Goal: Task Accomplishment & Management: Complete application form

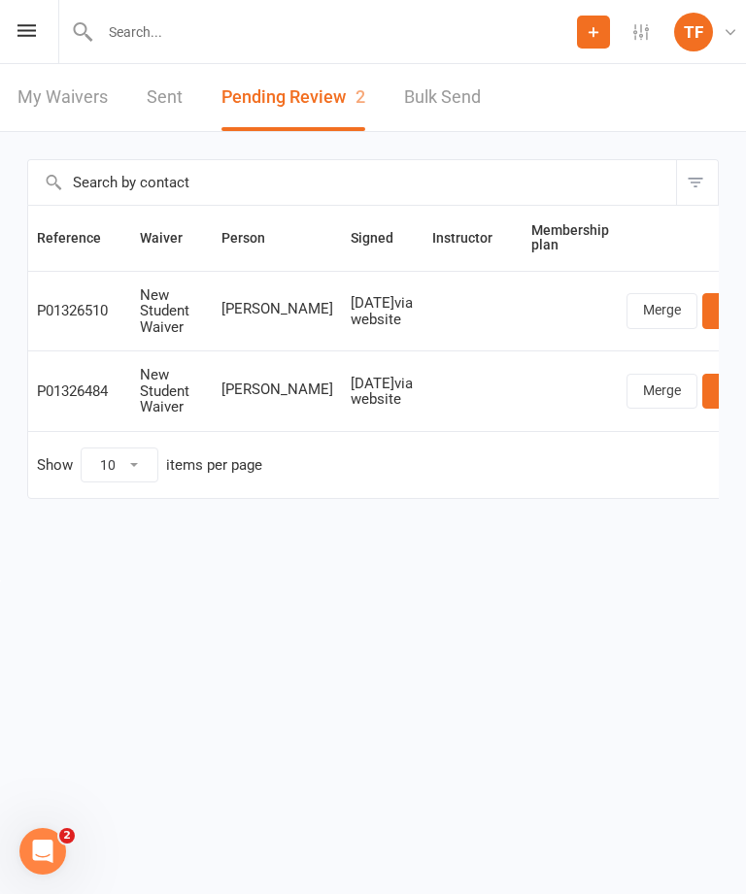
click at [161, 43] on input "text" at bounding box center [335, 31] width 482 height 27
click at [130, 45] on input "text" at bounding box center [374, 31] width 676 height 27
paste input "A"
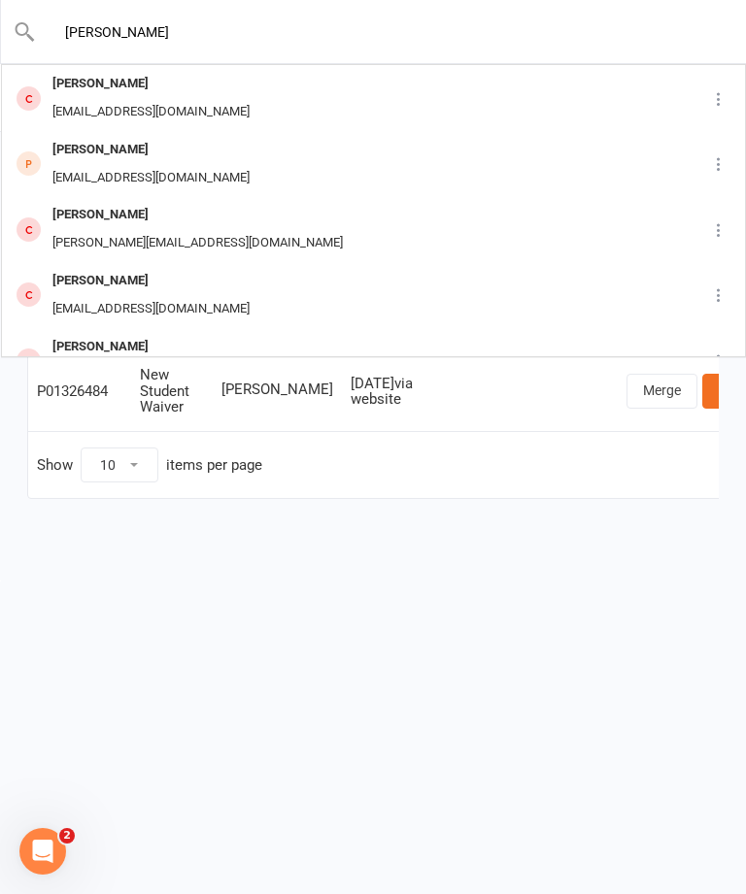
type input "Andres"
click at [188, 164] on div "Andres_villegas_7@hotmail.com" at bounding box center [151, 178] width 209 height 28
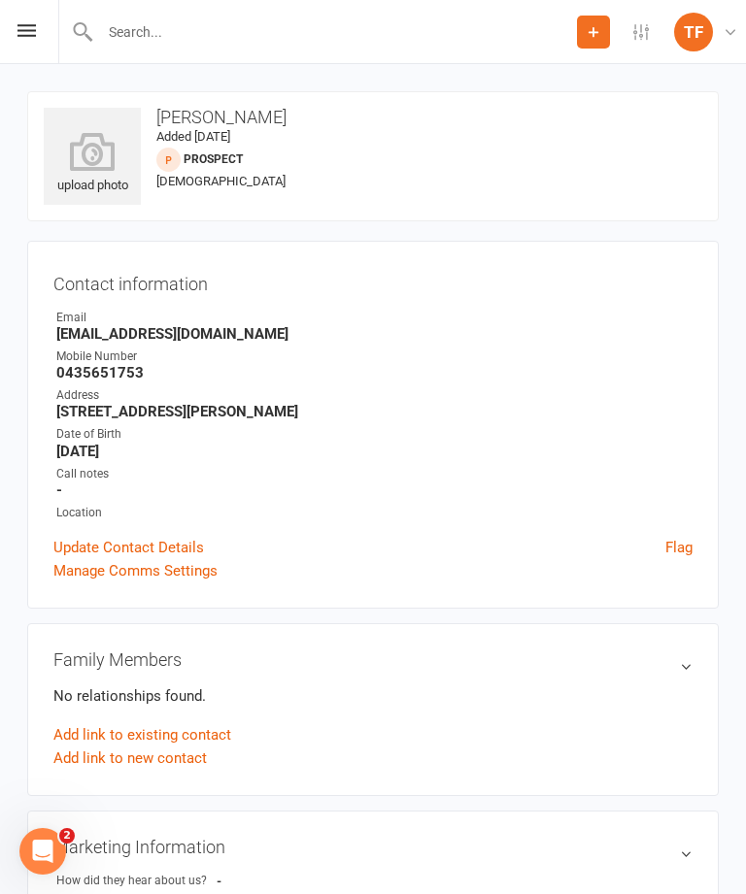
click at [79, 162] on icon at bounding box center [92, 151] width 97 height 39
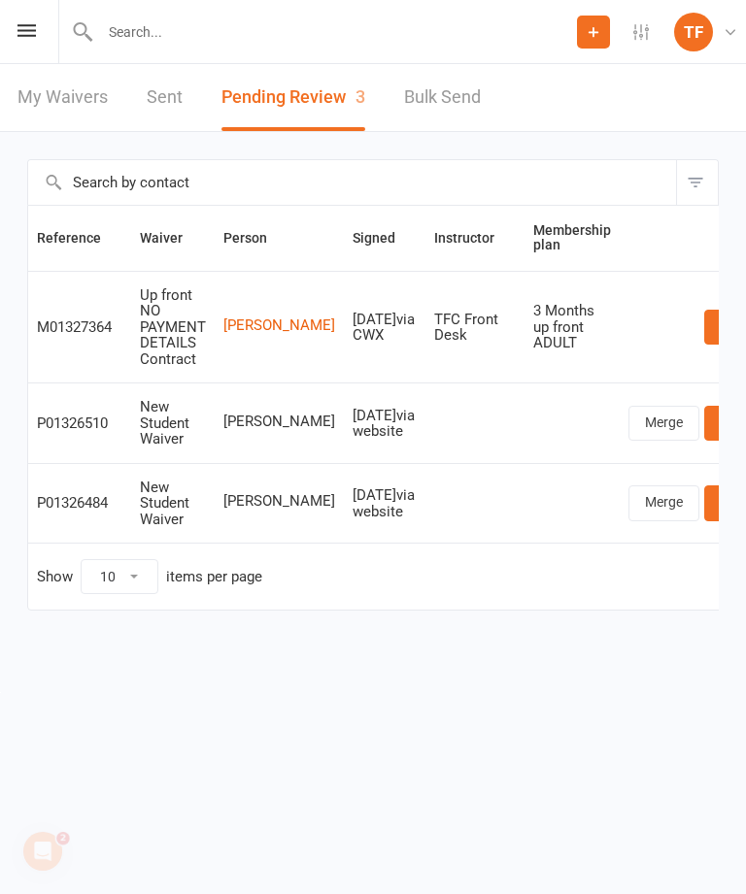
click at [704, 493] on link "Review" at bounding box center [742, 502] width 76 height 35
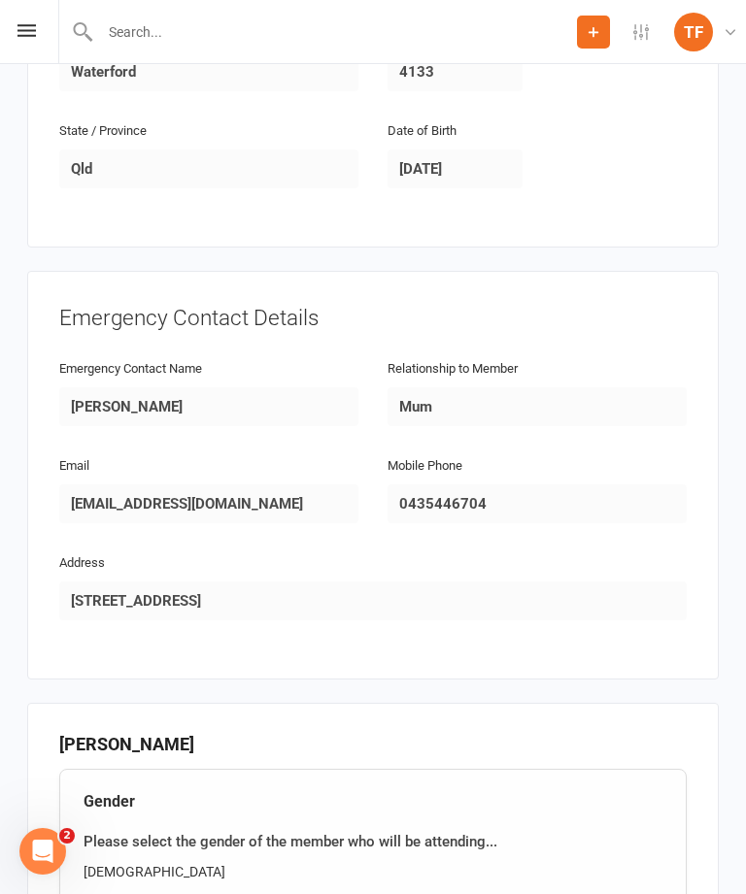
scroll to position [1352, 0]
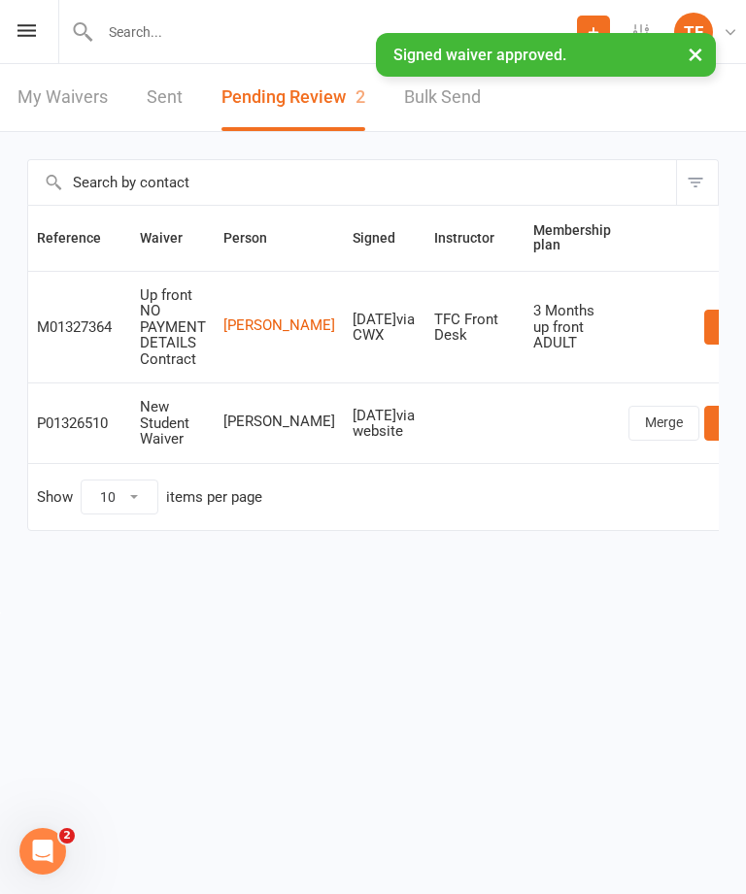
click at [252, 32] on input "text" at bounding box center [335, 31] width 482 height 27
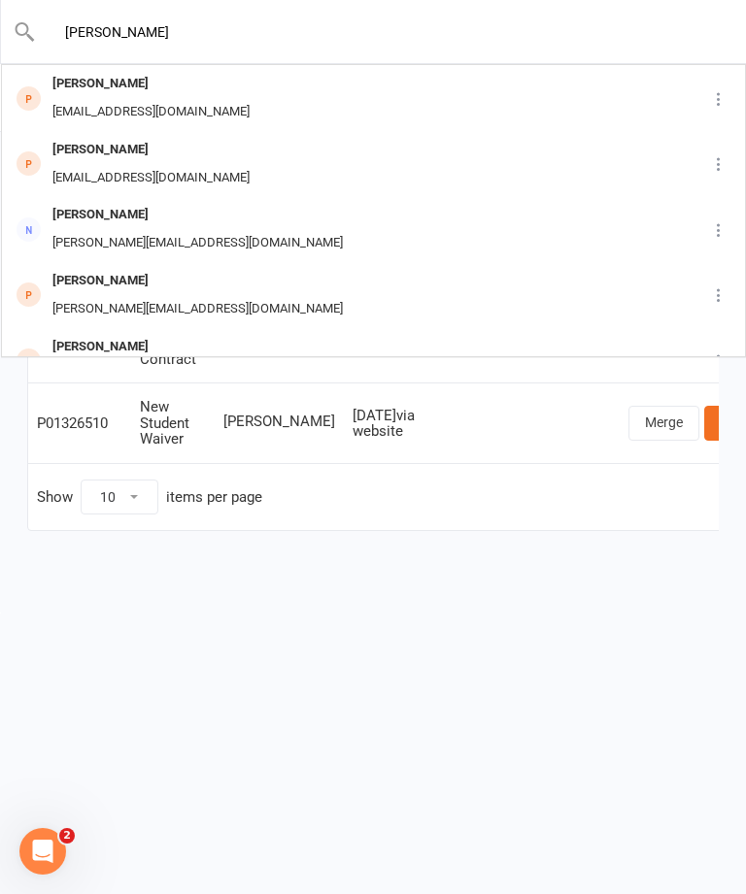
type input "[PERSON_NAME]"
click at [171, 100] on div "[EMAIL_ADDRESS][DOMAIN_NAME]" at bounding box center [151, 112] width 209 height 28
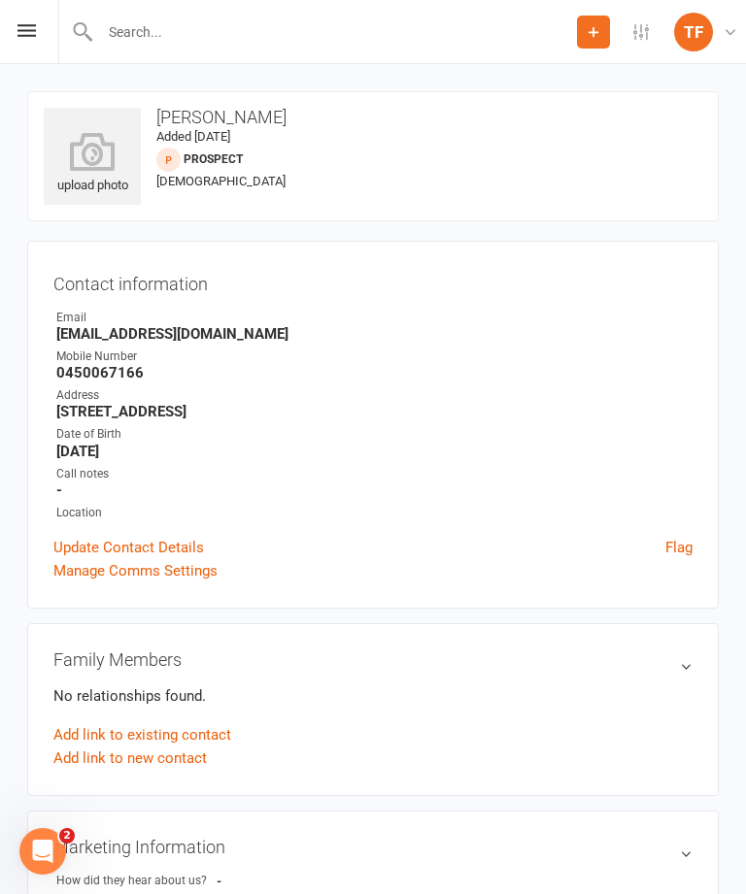
click at [87, 160] on icon at bounding box center [92, 151] width 97 height 39
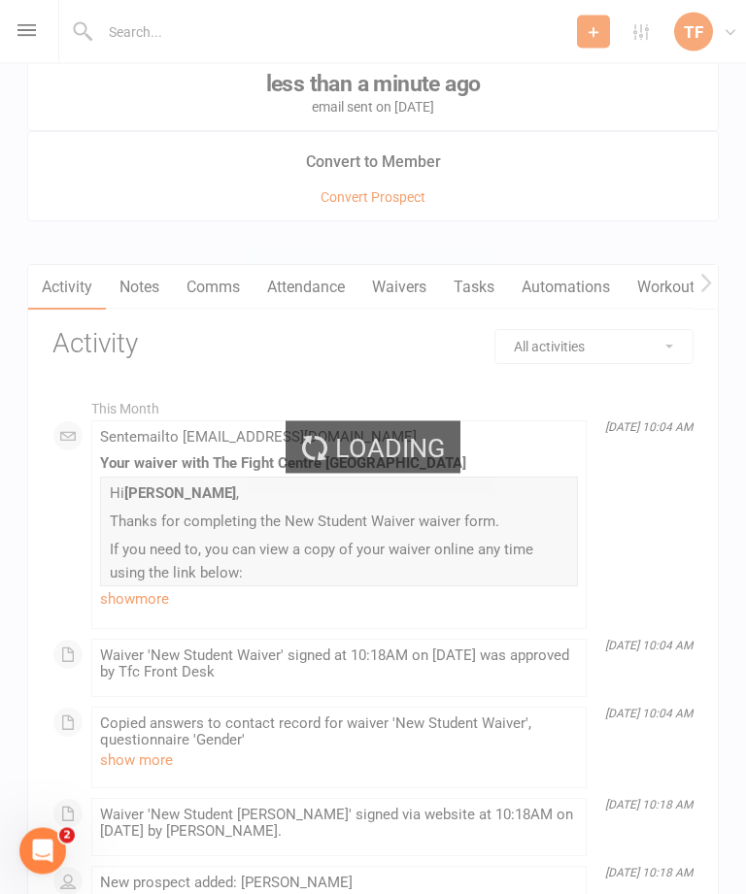
scroll to position [2006, 0]
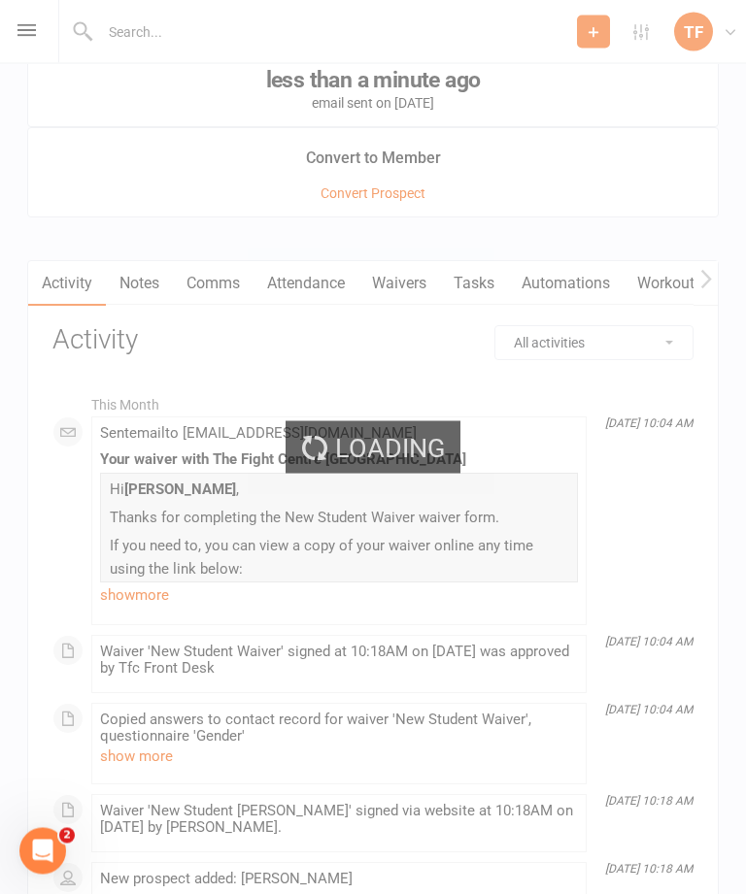
click at [408, 288] on div "Loading" at bounding box center [373, 447] width 746 height 894
click at [404, 284] on div "Loading" at bounding box center [373, 447] width 746 height 894
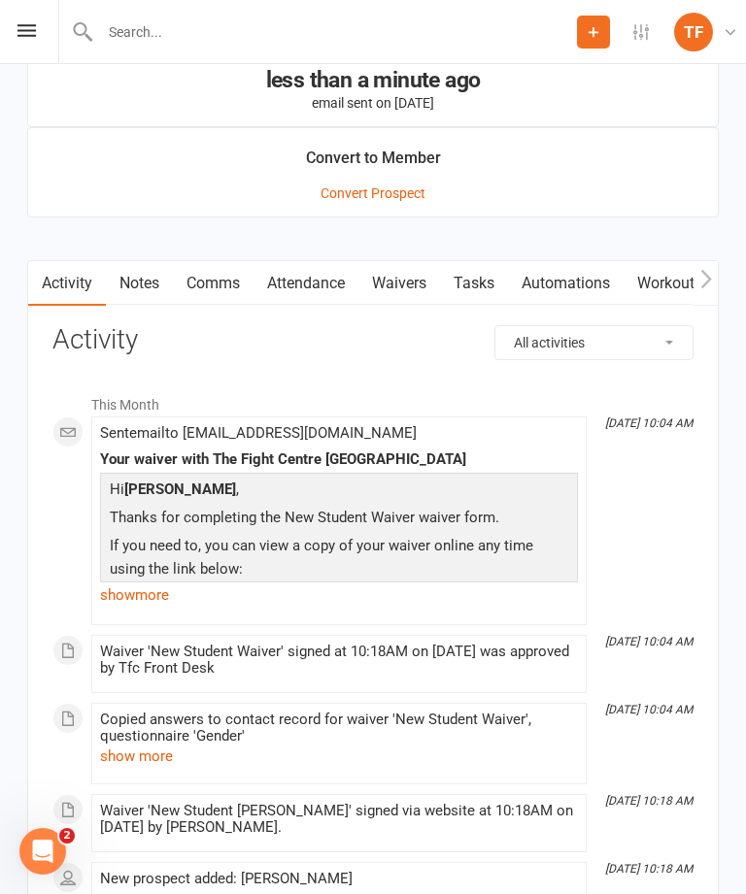
click at [405, 288] on link "Waivers" at bounding box center [399, 283] width 82 height 45
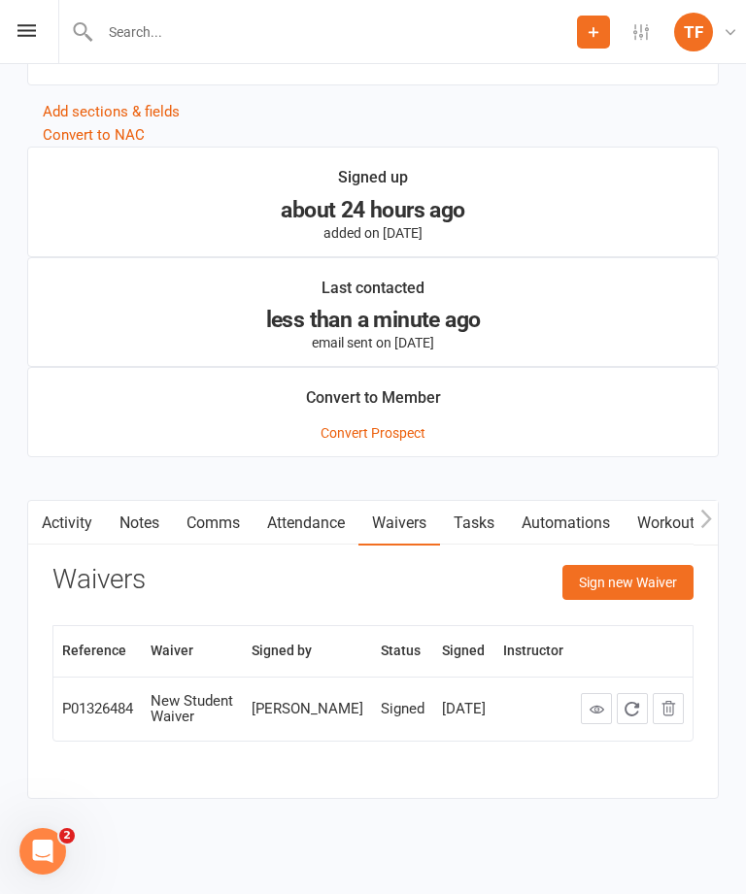
click at [641, 581] on button "Sign new Waiver" at bounding box center [627, 582] width 131 height 35
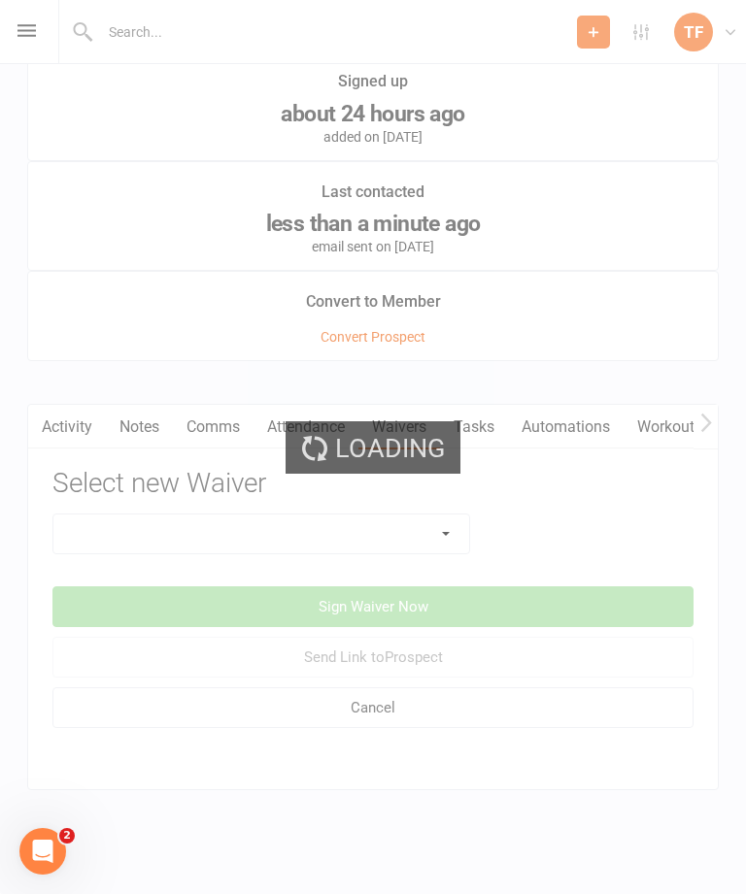
scroll to position [1885, 0]
click at [407, 508] on div "Loading" at bounding box center [373, 447] width 746 height 894
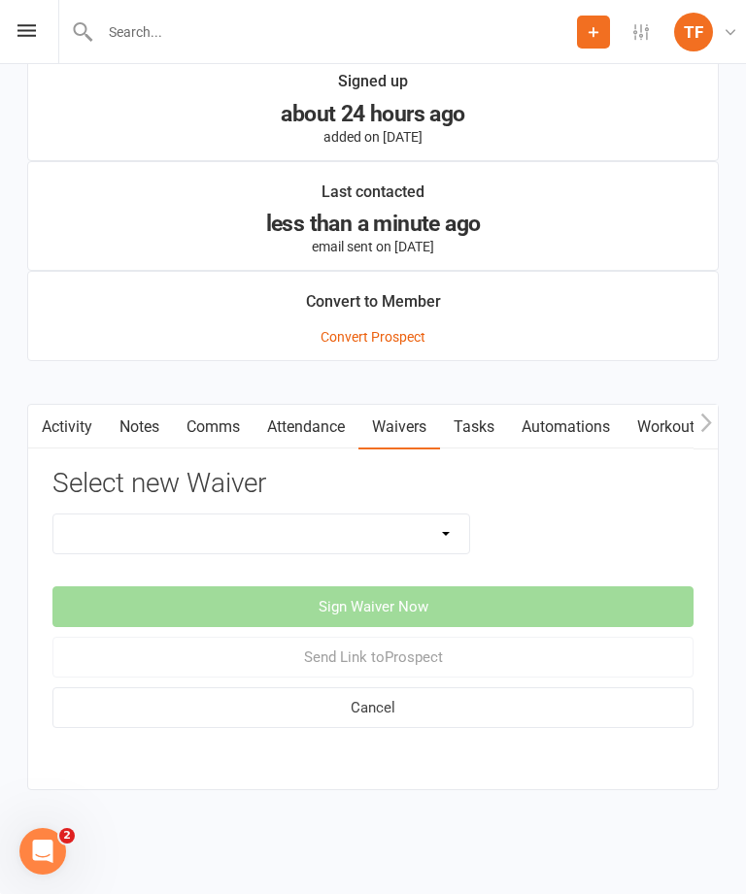
click at [426, 519] on select "Direct Debit Contract New Student Waiver Online - Adults - 12 Month DD Online -…" at bounding box center [260, 533] width 415 height 39
select select "2207"
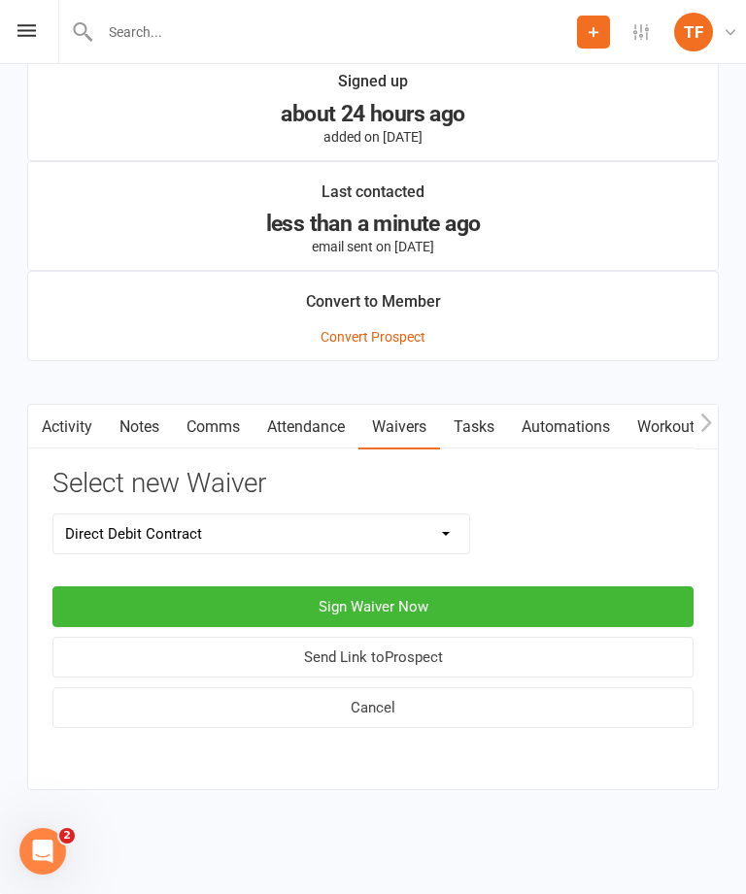
click at [427, 594] on button "Sign Waiver Now" at bounding box center [372, 606] width 641 height 41
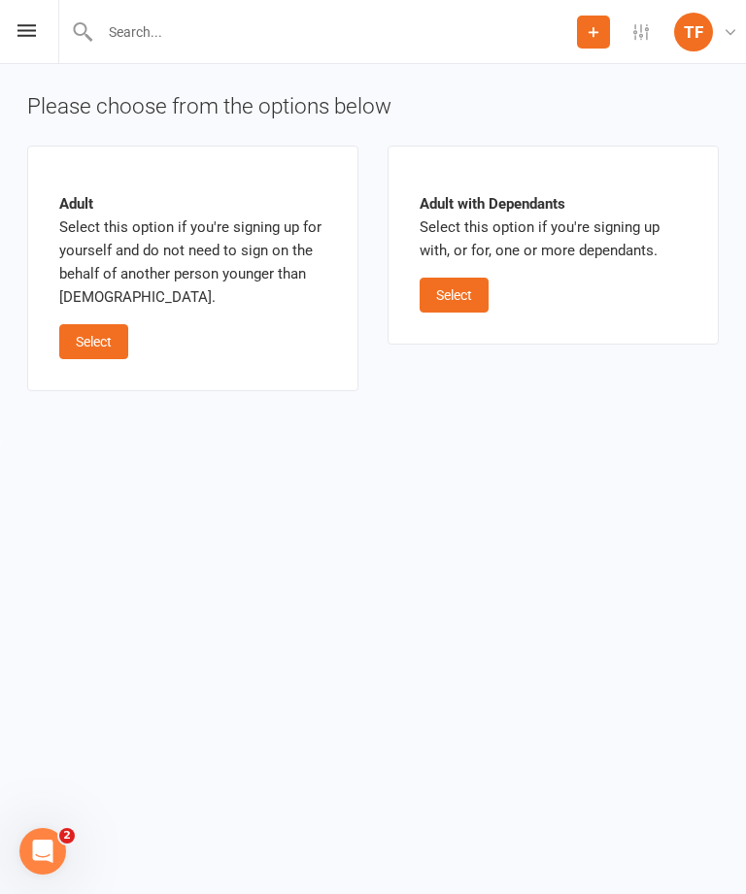
click at [104, 335] on button "Select" at bounding box center [93, 341] width 69 height 35
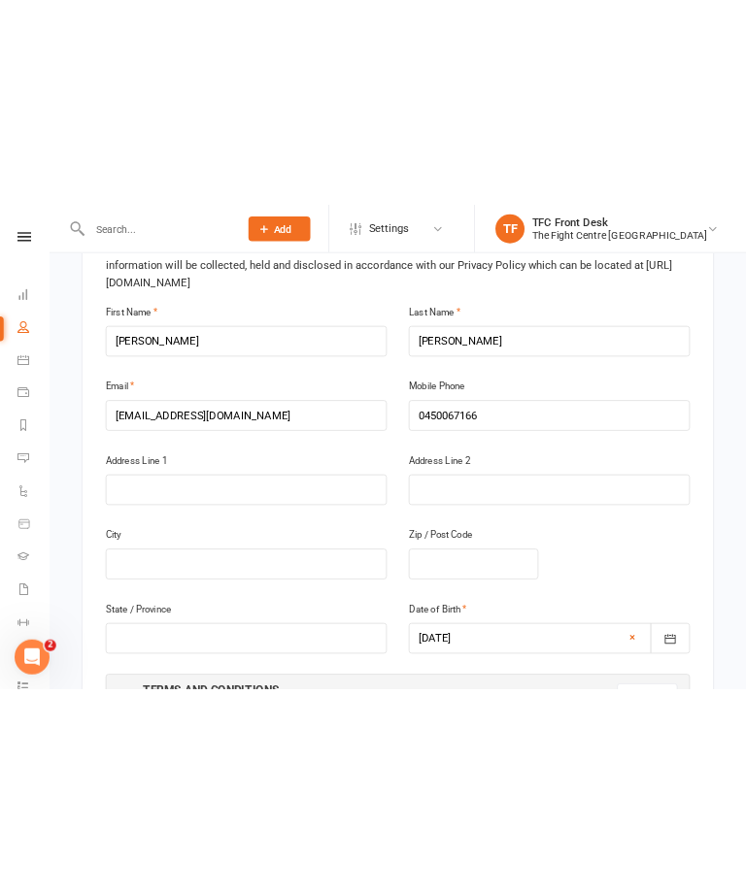
scroll to position [476, 0]
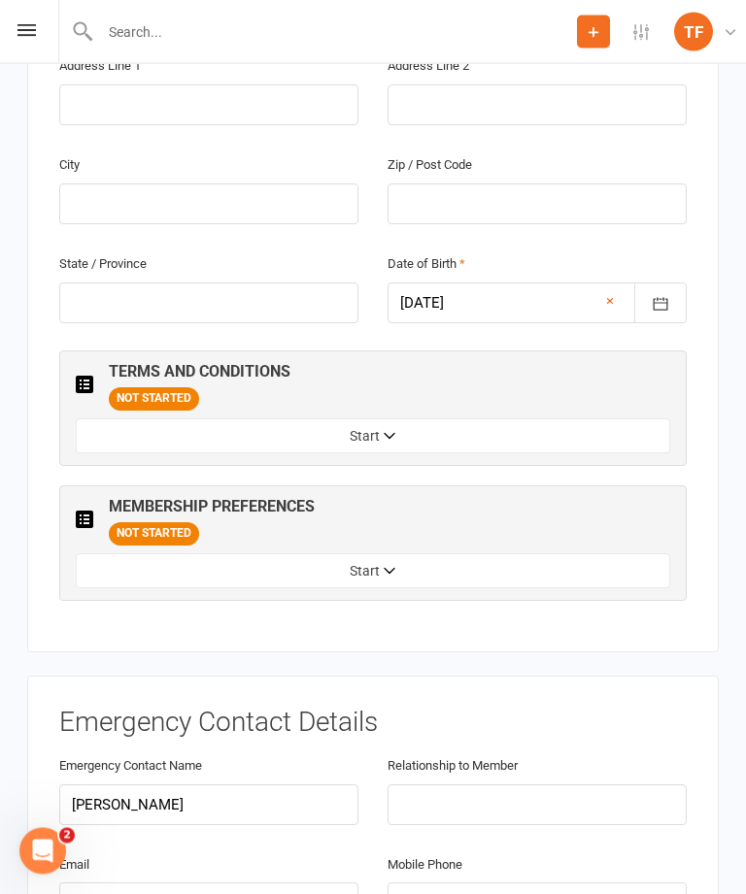
click at [239, 419] on button "Start" at bounding box center [373, 436] width 594 height 35
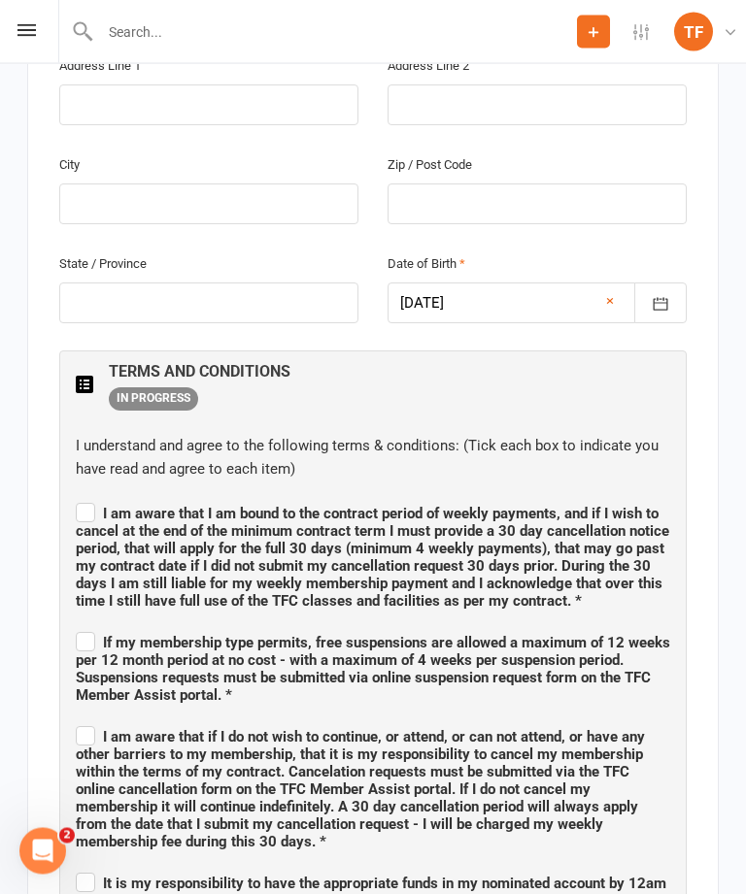
scroll to position [899, 0]
click at [80, 499] on label "I am aware that I am bound to the contract period of weekly payments, and if I …" at bounding box center [373, 554] width 594 height 111
click at [80, 496] on input "I am aware that I am bound to the contract period of weekly payments, and if I …" at bounding box center [373, 496] width 594 height 0
click at [77, 499] on label "I am aware that I am bound to the contract period of weekly payments, and if I …" at bounding box center [373, 554] width 594 height 111
click at [77, 496] on input "I am aware that I am bound to the contract period of weekly payments, and if I …" at bounding box center [373, 496] width 594 height 0
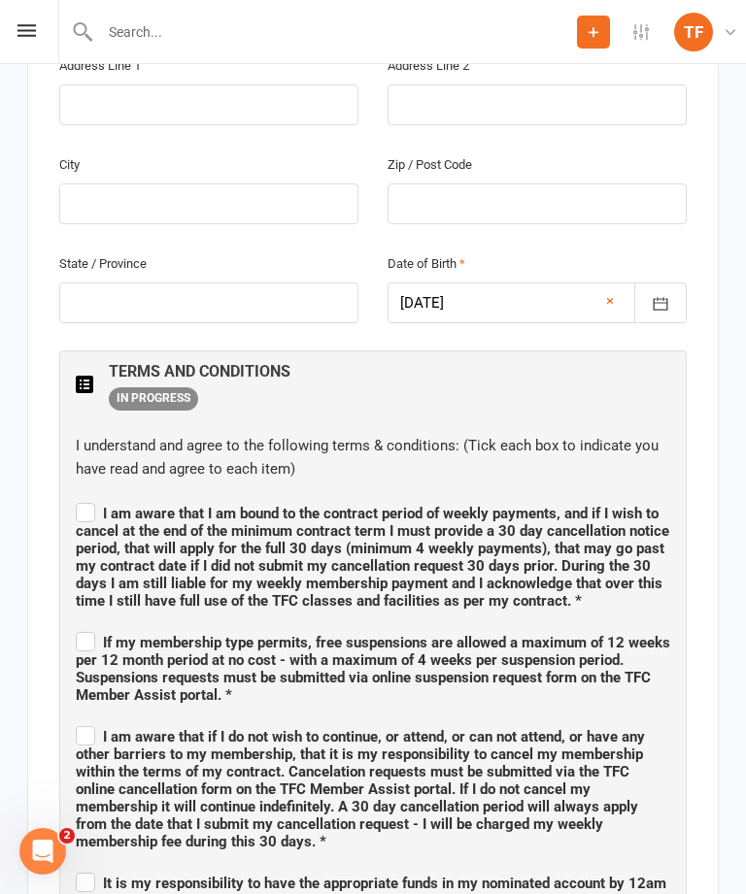
checkbox input "false"
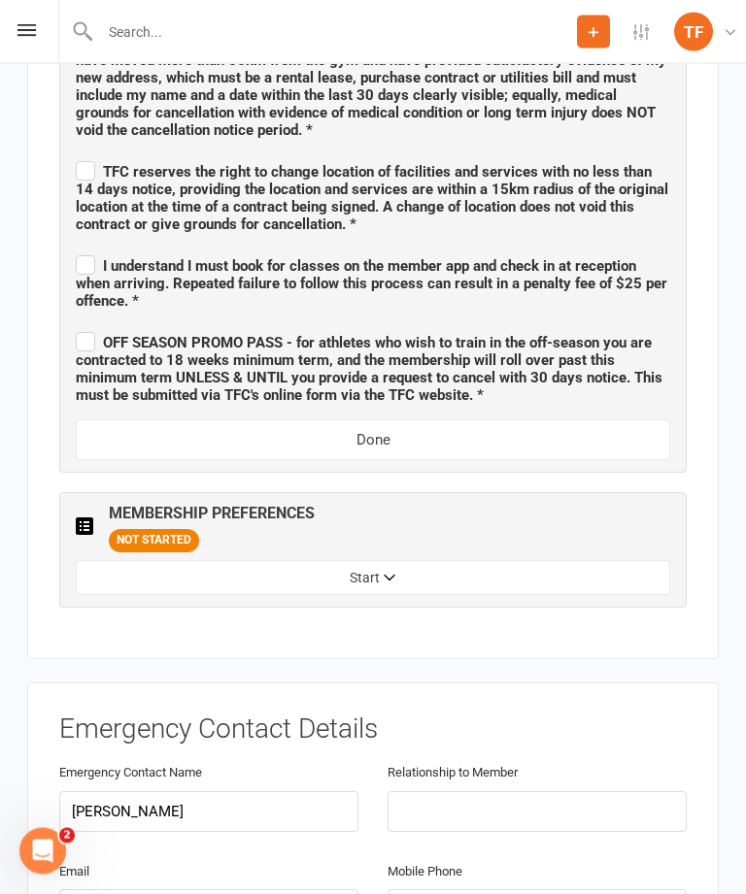
click at [116, 561] on button "Start" at bounding box center [373, 578] width 594 height 35
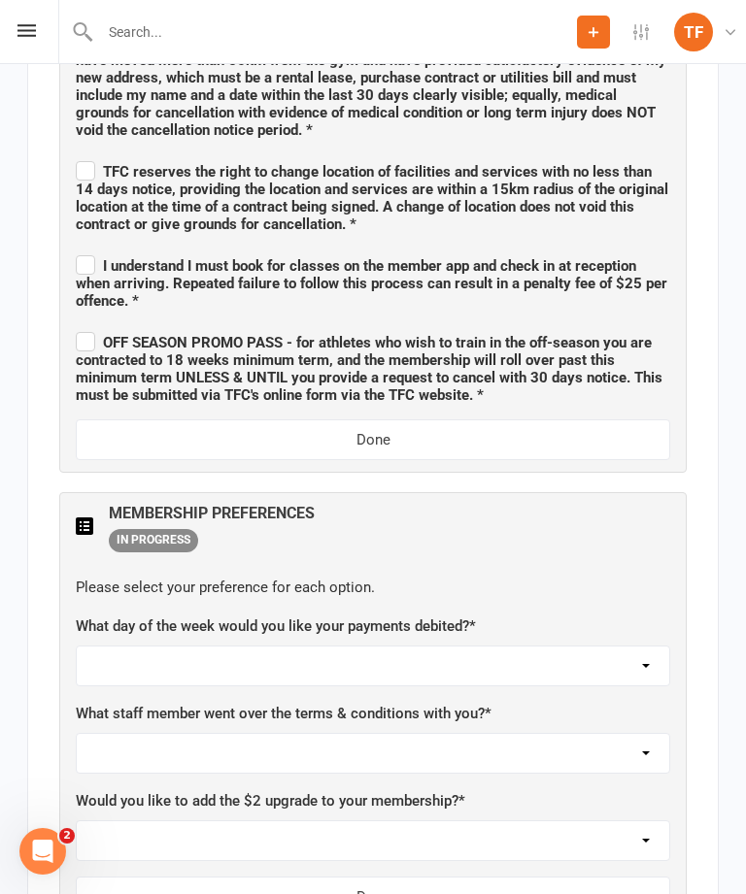
click at [192, 647] on select "[DATE] [DATE] [DATE] [DATE] [DATE]" at bounding box center [373, 666] width 592 height 39
click at [525, 734] on select "Not sure [PERSON_NAME] [PERSON_NAME] [PERSON_NAME] [PERSON_NAME] [PERSON_NAME] …" at bounding box center [373, 753] width 592 height 39
select select "[PERSON_NAME]"
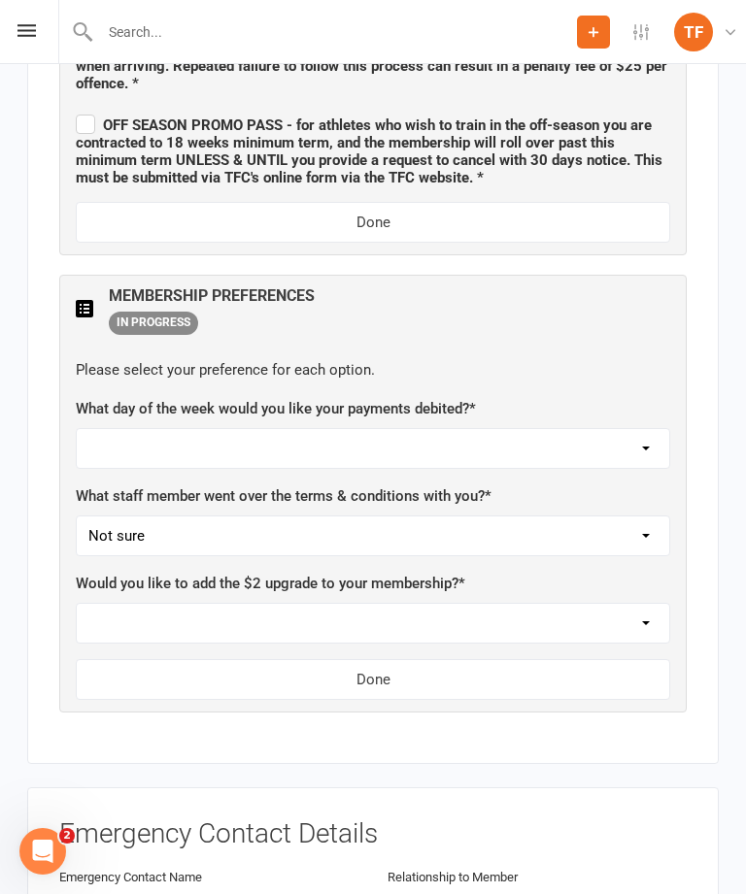
scroll to position [2418, 0]
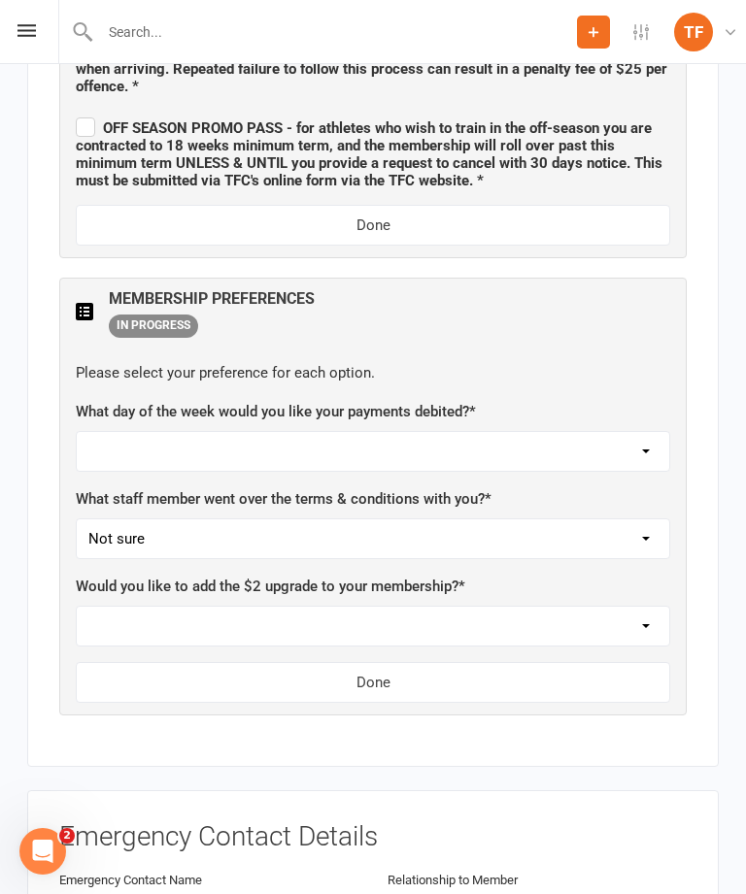
click at [489, 607] on select "Yes, please add Not at this time" at bounding box center [373, 626] width 592 height 39
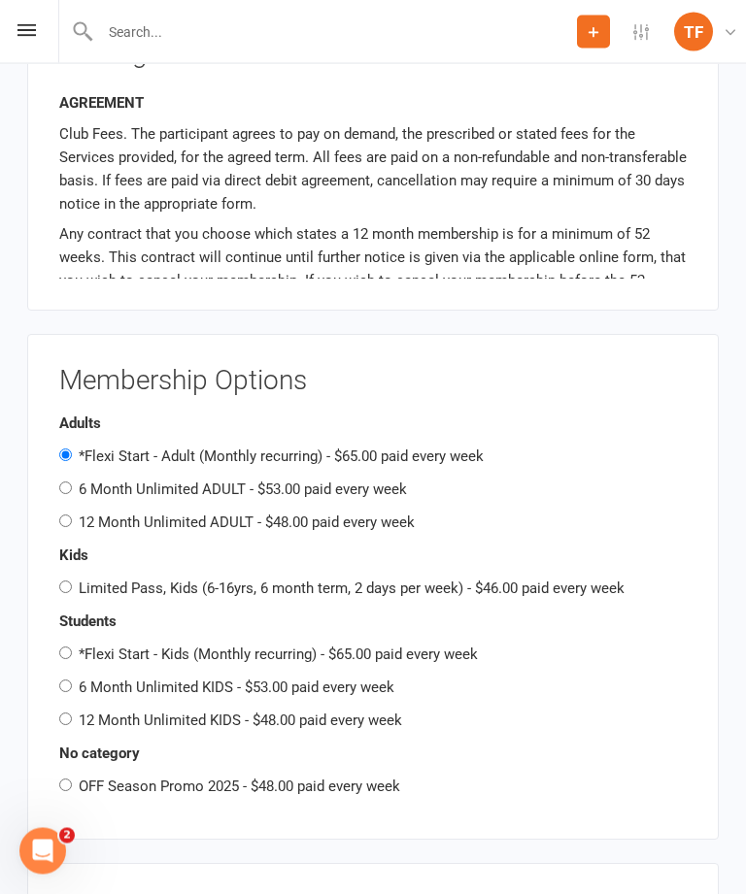
scroll to position [3640, 0]
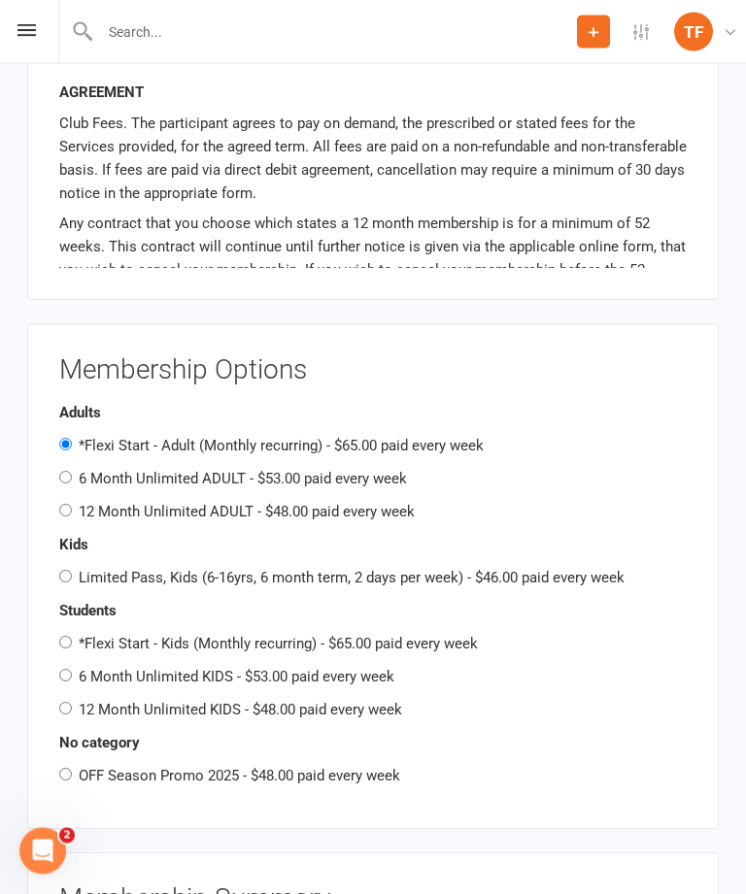
click at [367, 471] on label "6 Month Unlimited ADULT - $53.00 paid every week" at bounding box center [243, 479] width 328 height 17
click at [72, 472] on input "6 Month Unlimited ADULT - $53.00 paid every week" at bounding box center [65, 478] width 13 height 13
radio input "true"
radio input "false"
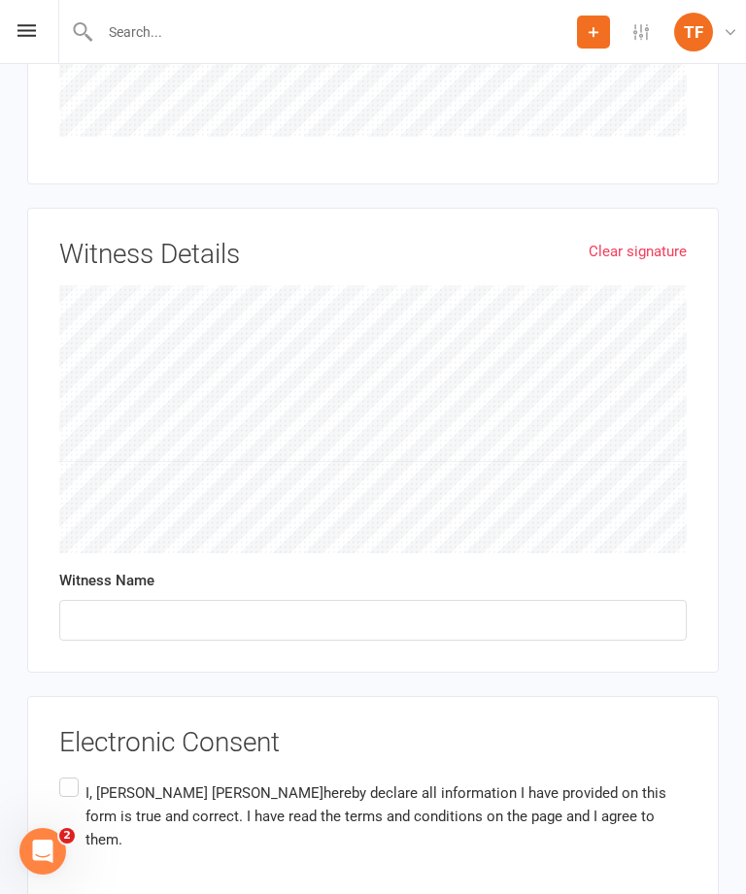
scroll to position [5756, 0]
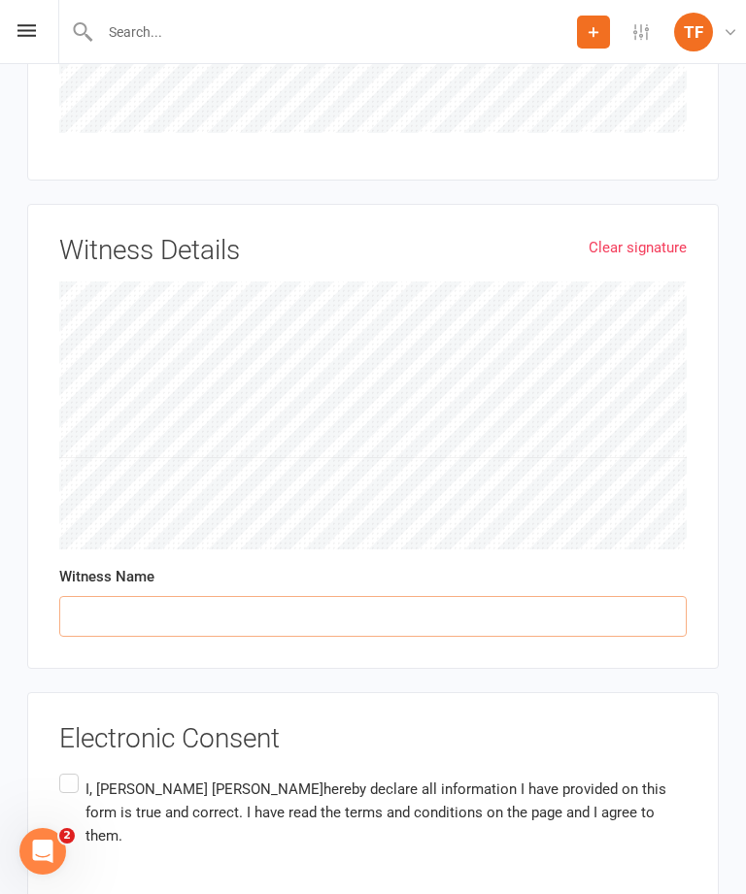
click at [214, 596] on input "text" at bounding box center [372, 616] width 627 height 41
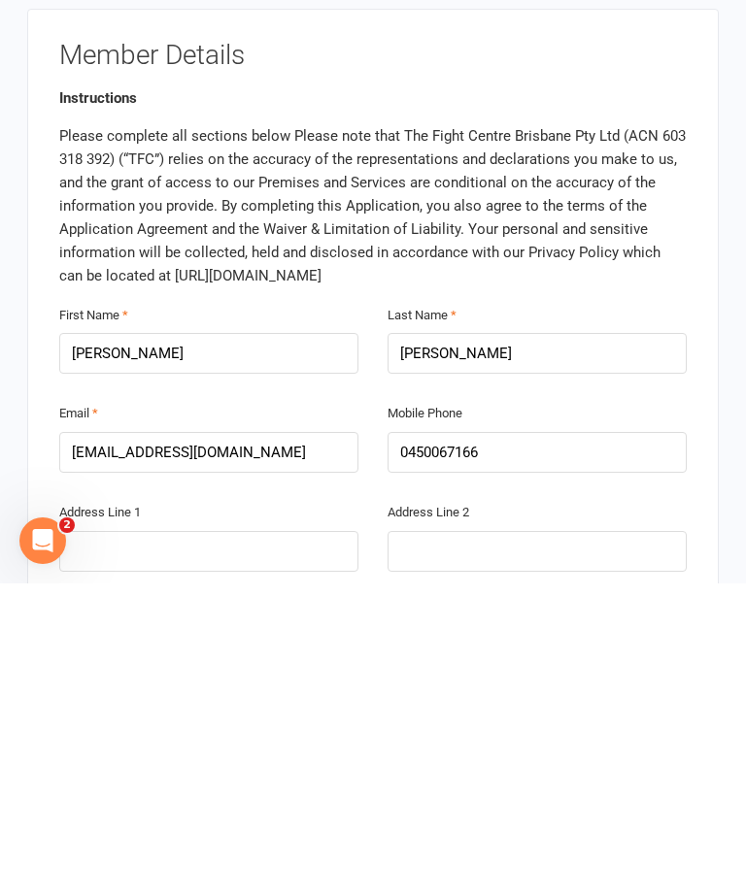
scroll to position [155, 0]
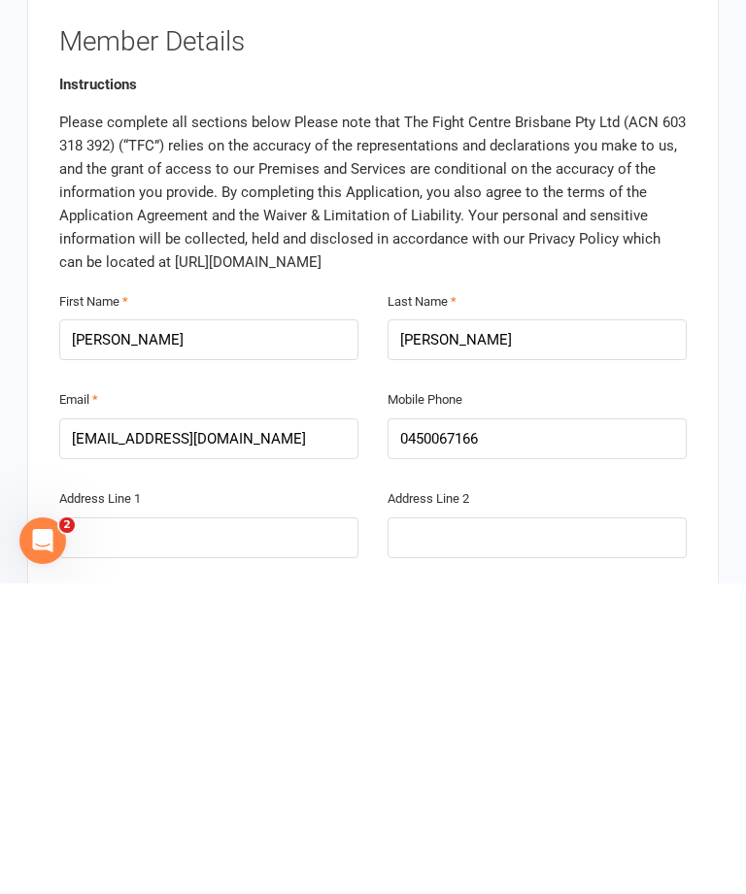
type input "[PERSON_NAME]"
click at [314, 729] on input "[EMAIL_ADDRESS][DOMAIN_NAME]" at bounding box center [208, 749] width 299 height 41
type input "[EMAIL_ADDRESS][DOMAIN_NAME]"
click at [250, 828] on input "text" at bounding box center [208, 848] width 299 height 41
type input "[STREET_ADDRESS]"
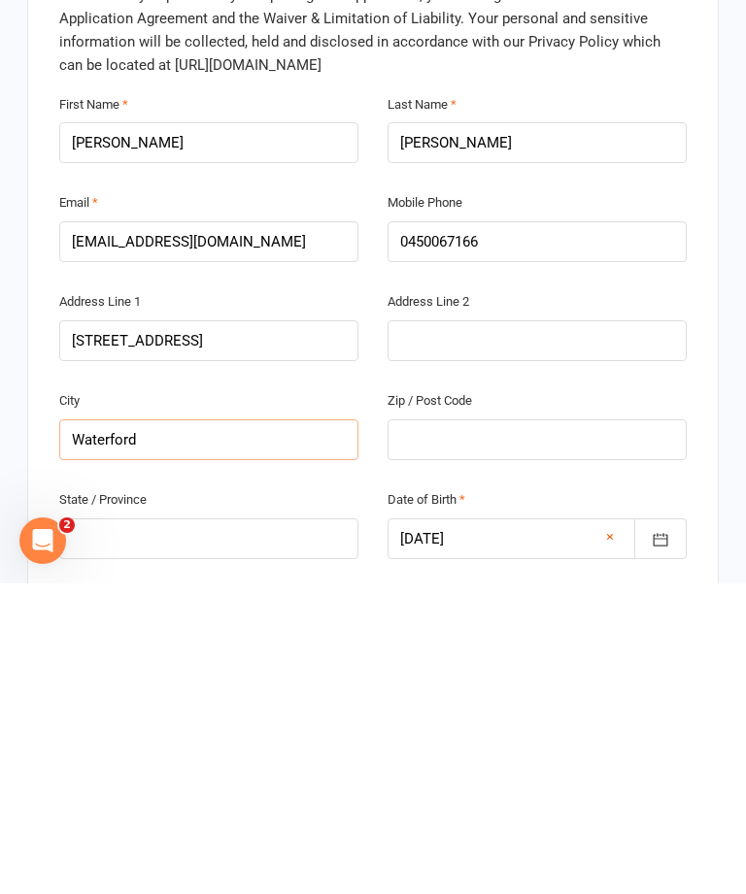
scroll to position [367, 0]
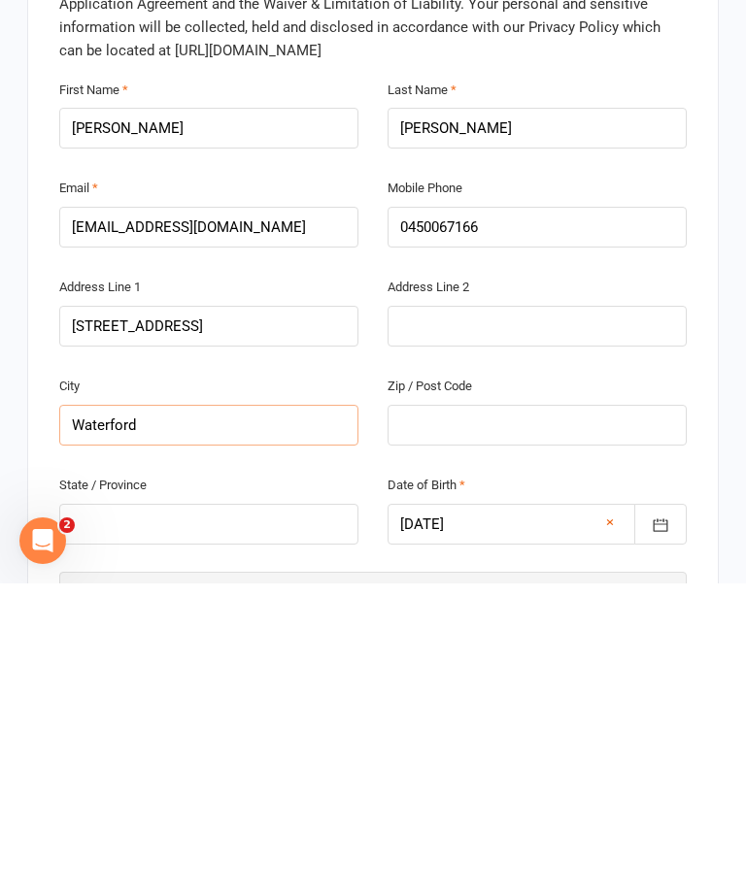
type input "Waterford"
click at [517, 715] on input "text" at bounding box center [536, 735] width 299 height 41
type input "4133"
click at [298, 814] on input "text" at bounding box center [208, 834] width 299 height 41
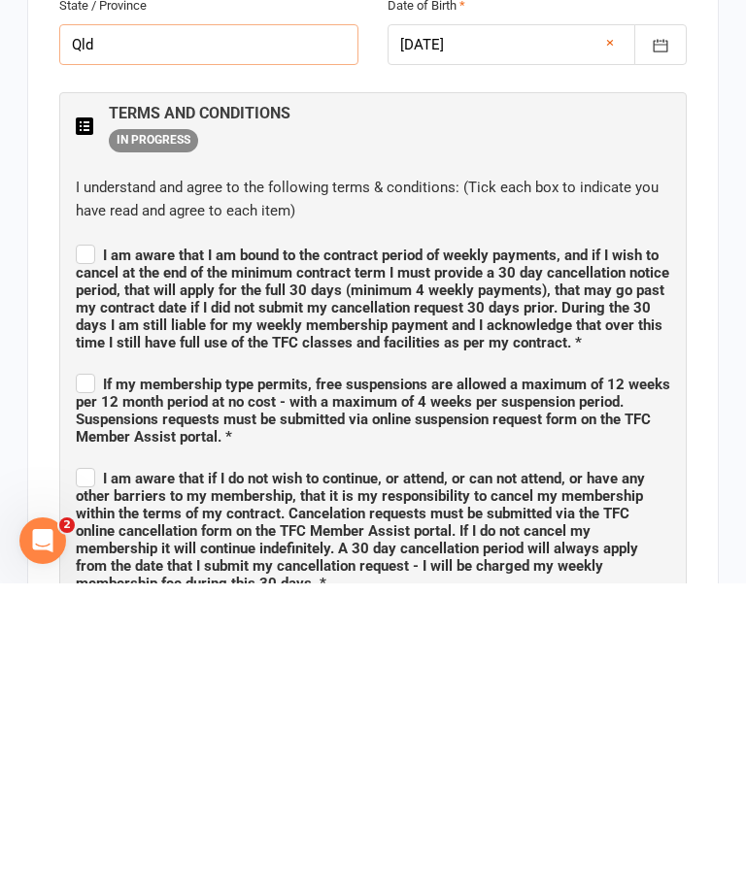
scroll to position [847, 0]
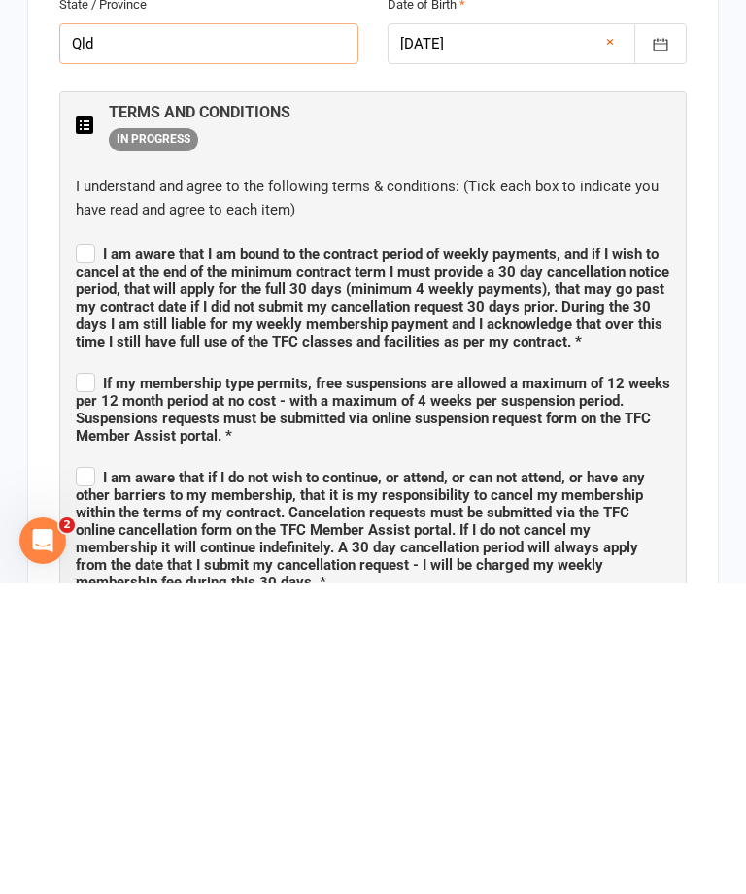
type input "Qld"
click at [109, 556] on span "I am aware that I am bound to the contract period of weekly payments, and if I …" at bounding box center [372, 608] width 593 height 105
click at [109, 548] on input "I am aware that I am bound to the contract period of weekly payments, and if I …" at bounding box center [373, 548] width 594 height 0
checkbox input "true"
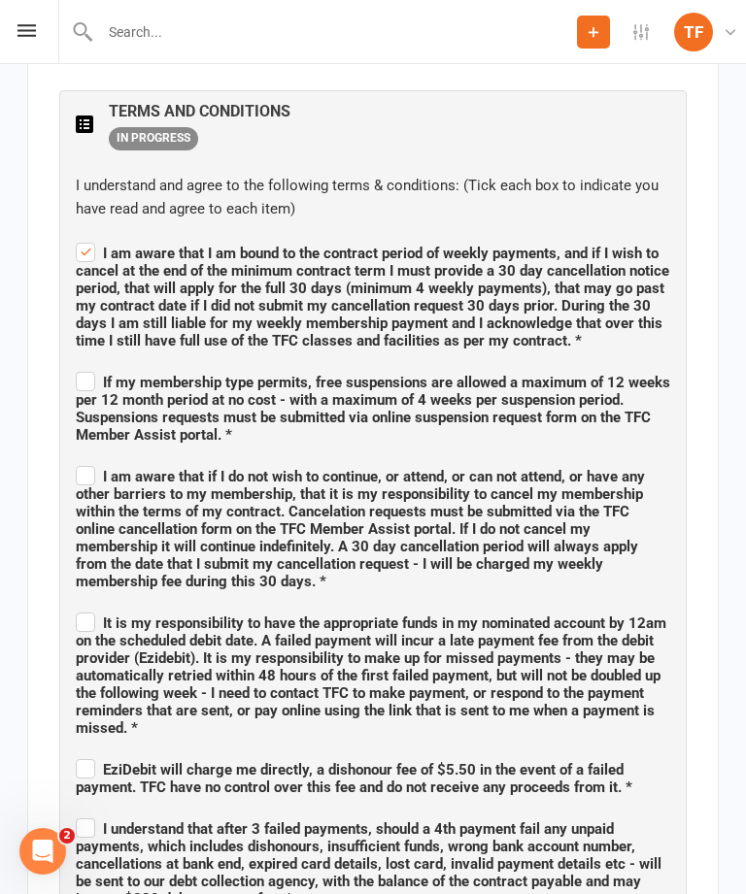
click at [79, 368] on label "If my membership type permits, free suspensions are allowed a maximum of 12 wee…" at bounding box center [373, 406] width 594 height 76
click at [79, 365] on input "If my membership type permits, free suspensions are allowed a maximum of 12 wee…" at bounding box center [373, 365] width 594 height 0
checkbox input "true"
click at [94, 462] on label "I am aware that if I do not wish to continue, or attend, or can not attend, or …" at bounding box center [373, 526] width 594 height 128
click at [94, 459] on input "I am aware that if I do not wish to continue, or attend, or can not attend, or …" at bounding box center [373, 459] width 594 height 0
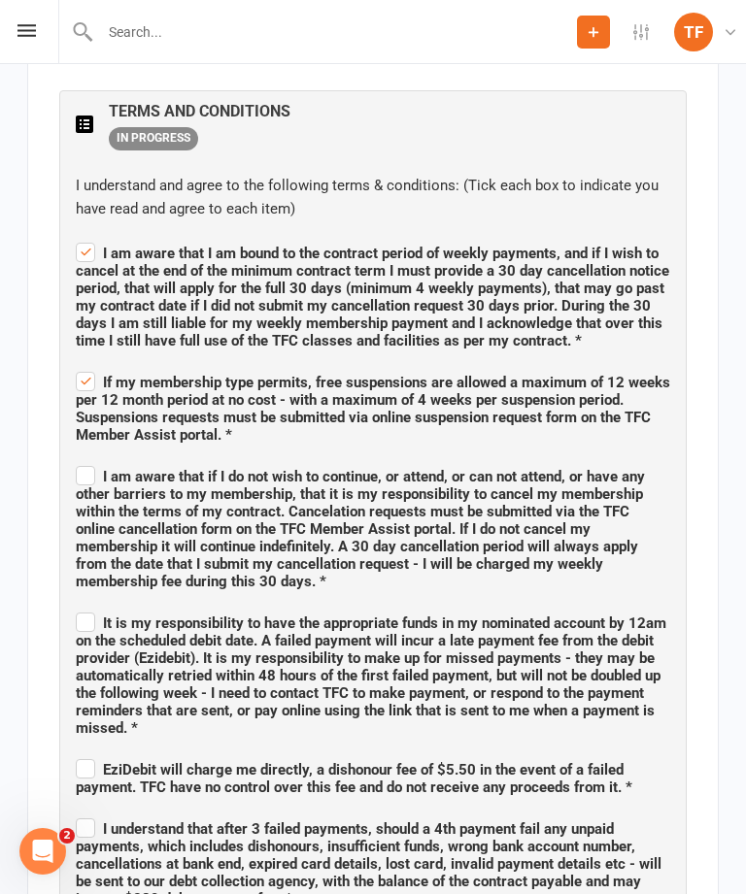
checkbox input "true"
click at [96, 609] on span "It is my responsibility to have the appropriate funds in my nominated account b…" at bounding box center [373, 673] width 594 height 128
click at [96, 606] on input "It is my responsibility to have the appropriate funds in my nominated account b…" at bounding box center [373, 606] width 594 height 0
checkbox input "true"
click at [91, 755] on label "EziDebit will charge me directly, a dishonour fee of $5.50 in the event of a fa…" at bounding box center [373, 775] width 594 height 41
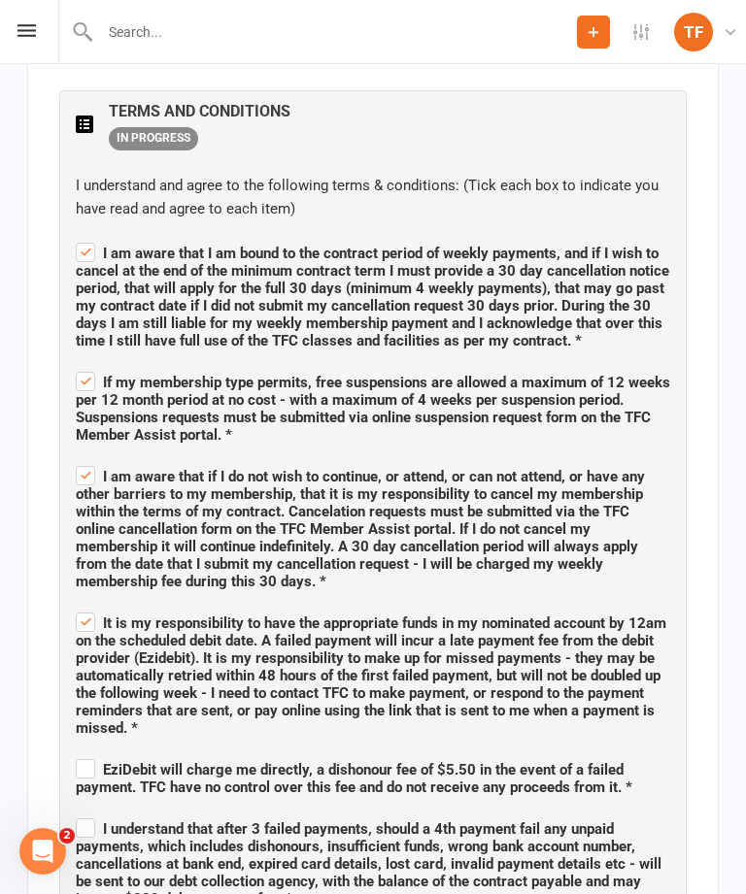
click at [91, 752] on input "EziDebit will charge me directly, a dishonour fee of $5.50 in the event of a fa…" at bounding box center [373, 752] width 594 height 0
checkbox input "true"
click at [96, 820] on span "I understand that after 3 failed payments, should a 4th payment fail any unpaid…" at bounding box center [368, 863] width 585 height 87
click at [96, 812] on input "I understand that after 3 failed payments, should a 4th payment fail any unpaid…" at bounding box center [373, 812] width 594 height 0
checkbox input "true"
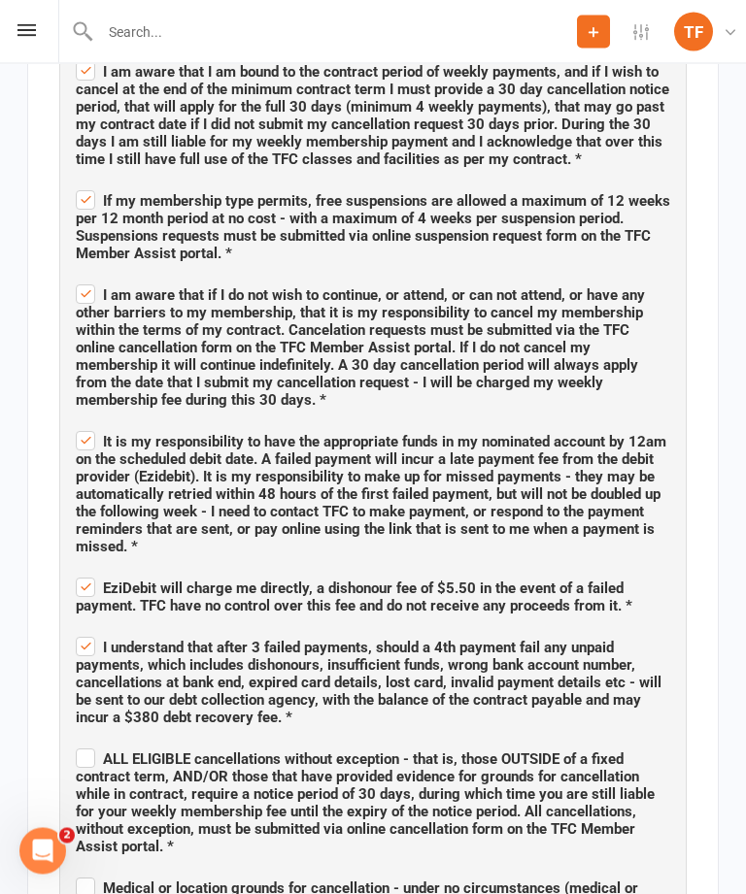
scroll to position [1341, 0]
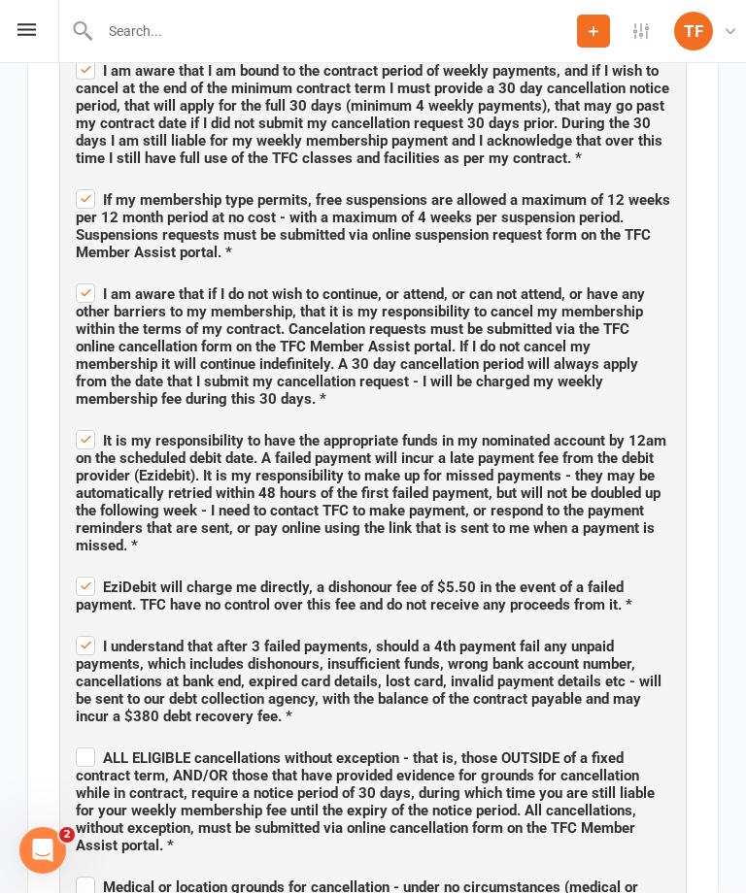
click at [77, 745] on label "ALL ELIGIBLE cancellations without exception - that is, those OUTSIDE of a fixe…" at bounding box center [373, 800] width 594 height 111
click at [77, 742] on input "ALL ELIGIBLE cancellations without exception - that is, those OUTSIDE of a fixe…" at bounding box center [373, 742] width 594 height 0
checkbox input "true"
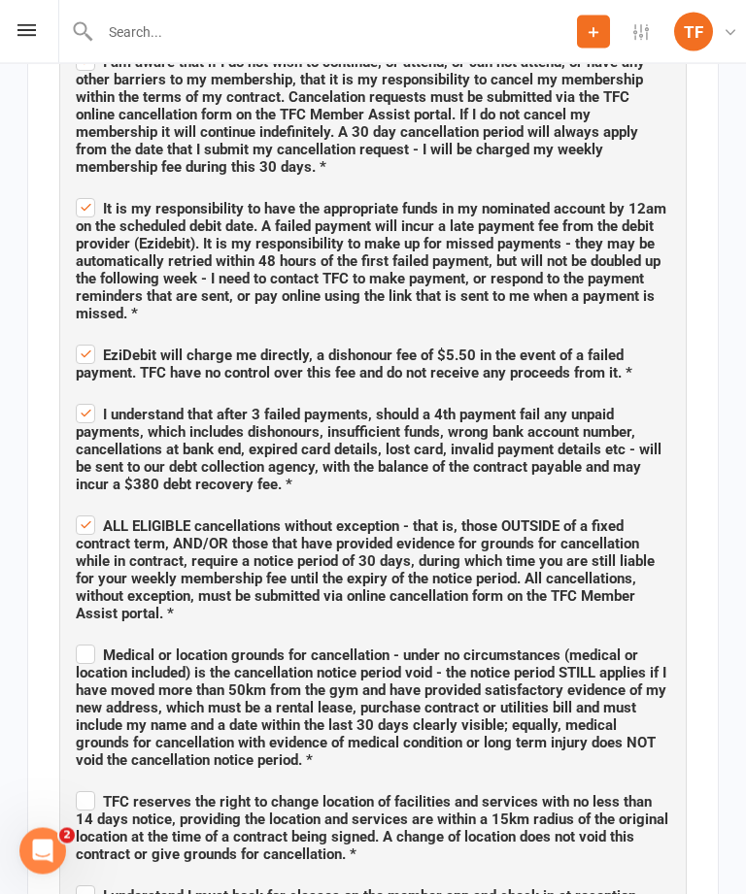
scroll to position [1584, 0]
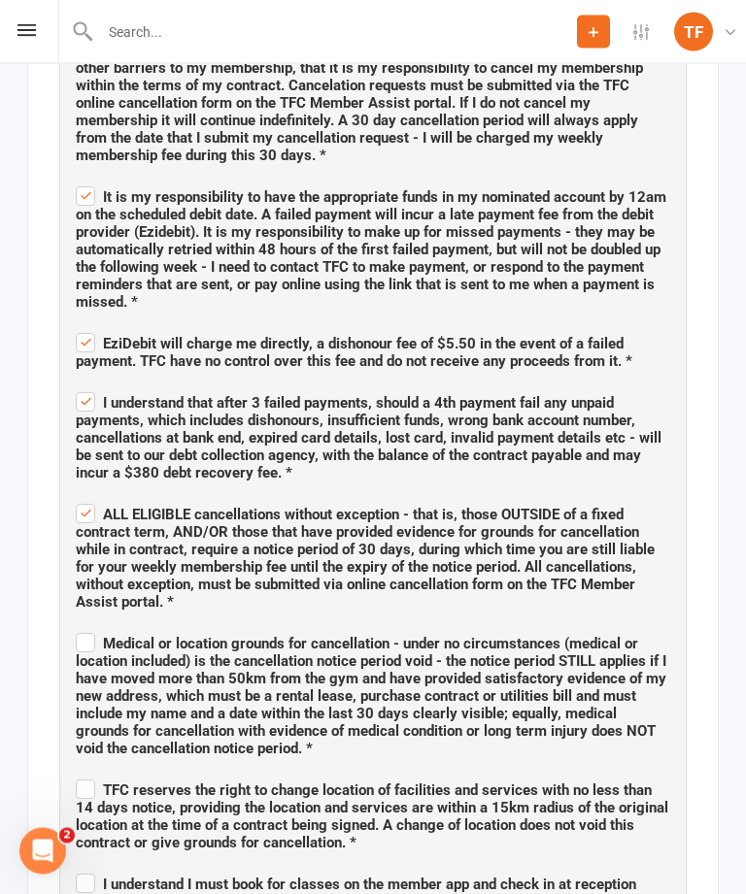
click at [95, 636] on span "Medical or location grounds for cancellation - under no circumstances (medical …" at bounding box center [371, 697] width 590 height 122
click at [95, 627] on input "Medical or location grounds for cancellation - under no circumstances (medical …" at bounding box center [373, 627] width 594 height 0
checkbox input "true"
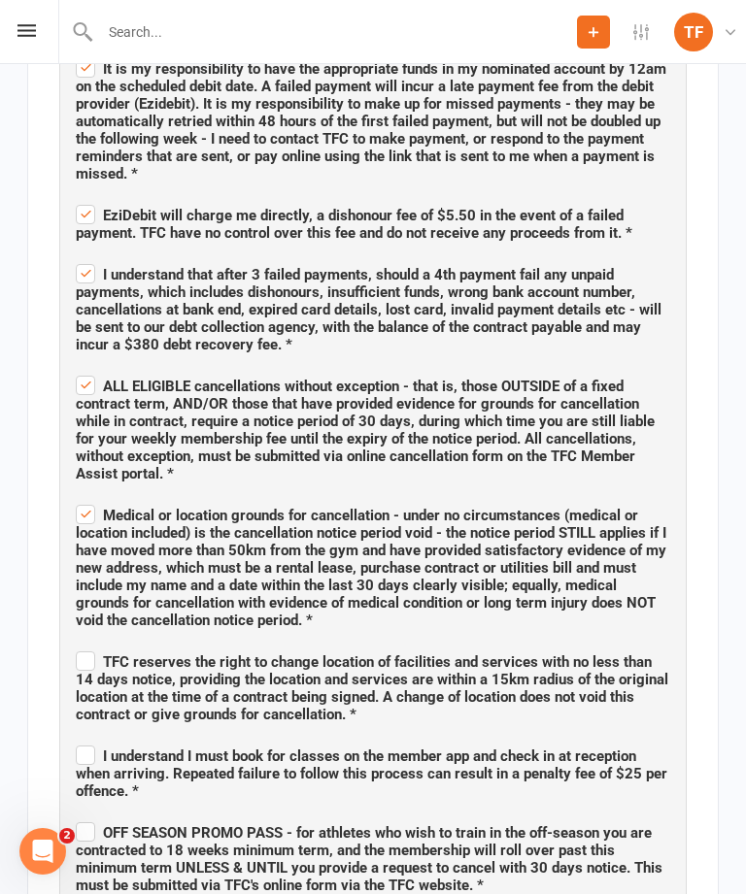
scroll to position [1722, 0]
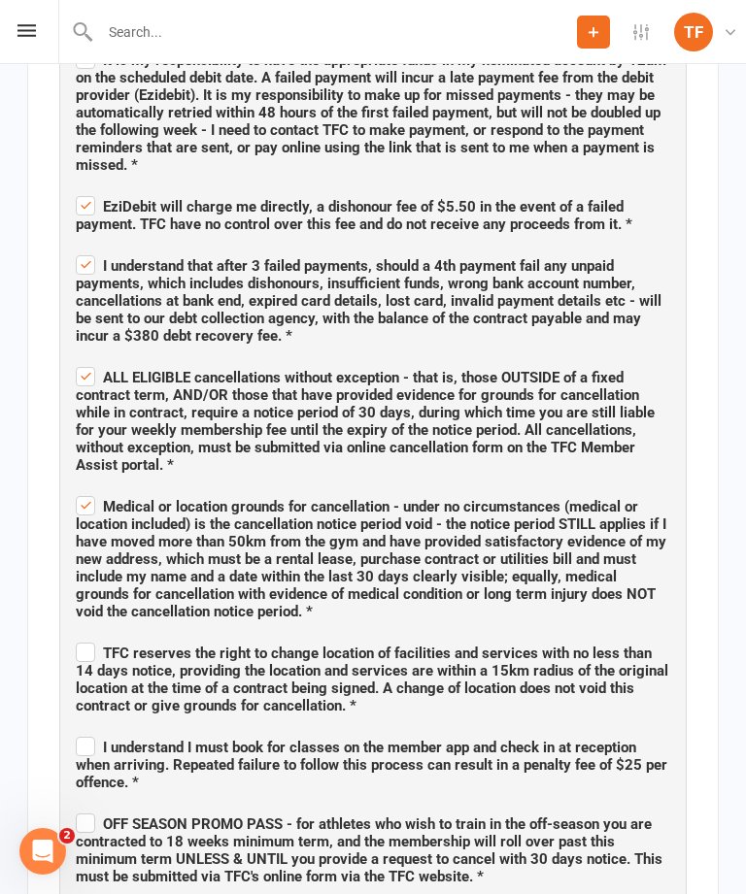
click at [85, 639] on label "TFC reserves the right to change location of facilities and services with no le…" at bounding box center [373, 677] width 594 height 76
click at [85, 636] on input "TFC reserves the right to change location of facilities and services with no le…" at bounding box center [373, 636] width 594 height 0
checkbox input "true"
click at [101, 739] on span "I understand I must book for classes on the member app and check in at receptio…" at bounding box center [371, 765] width 591 height 52
click at [101, 730] on input "I understand I must book for classes on the member app and check in at receptio…" at bounding box center [373, 730] width 594 height 0
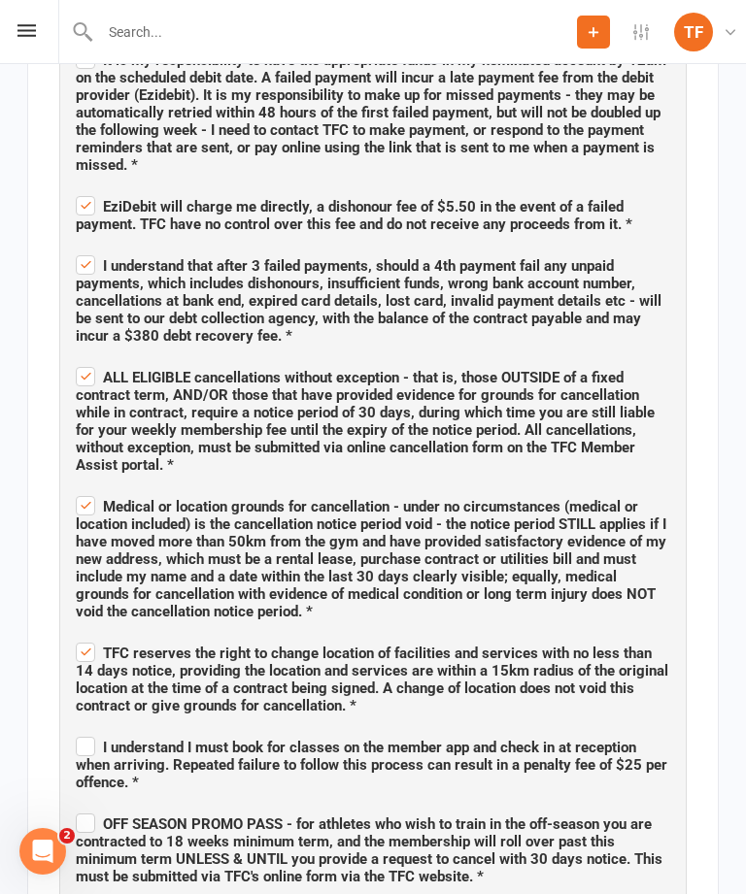
checkbox input "true"
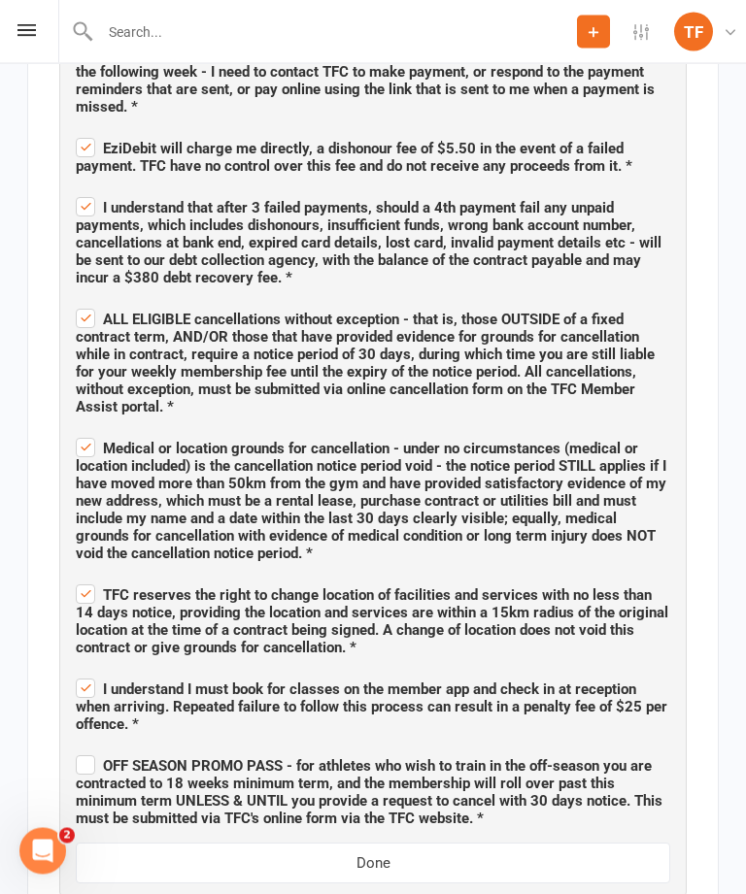
scroll to position [1780, 0]
click at [99, 751] on span "OFF SEASON PROMO PASS - for athletes who wish to train in the off-season you ar…" at bounding box center [373, 789] width 594 height 76
click at [99, 748] on input "OFF SEASON PROMO PASS - for athletes who wish to train in the off-season you ar…" at bounding box center [373, 748] width 594 height 0
checkbox input "true"
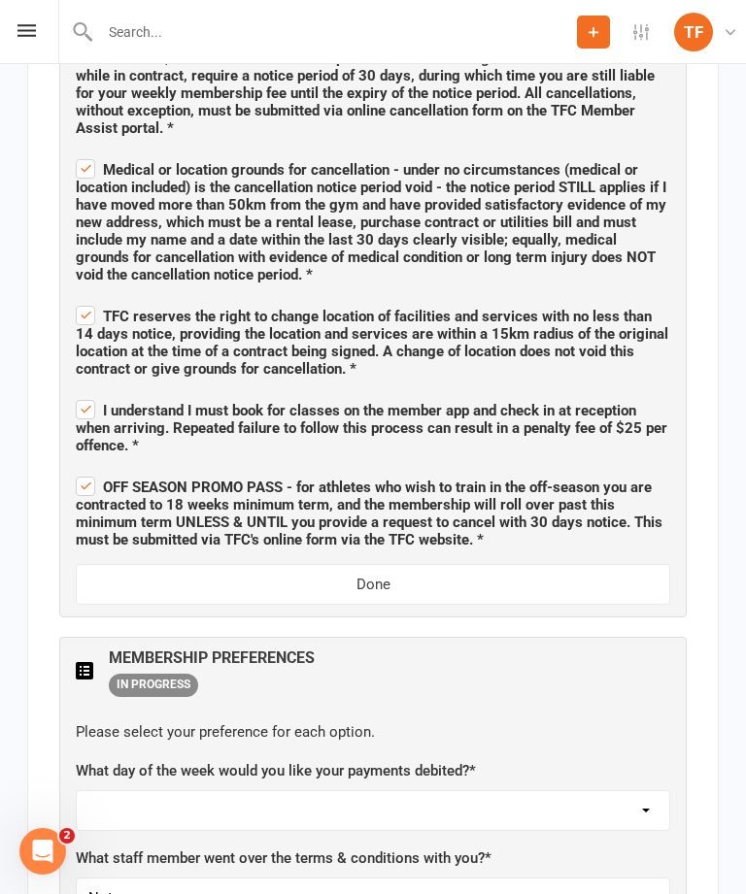
scroll to position [2062, 0]
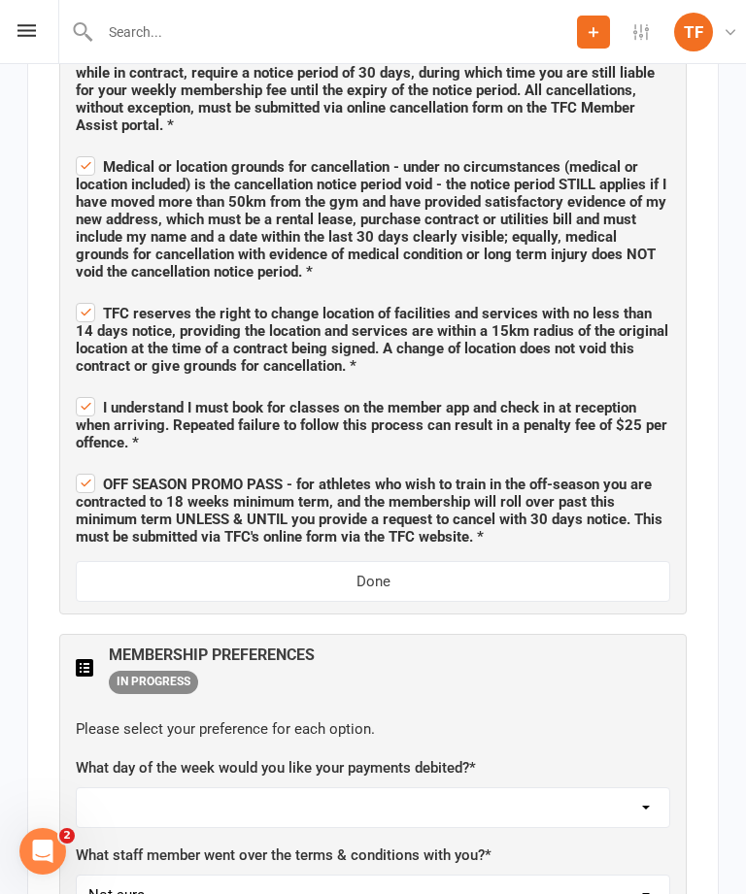
click at [380, 561] on button "Done" at bounding box center [373, 581] width 594 height 41
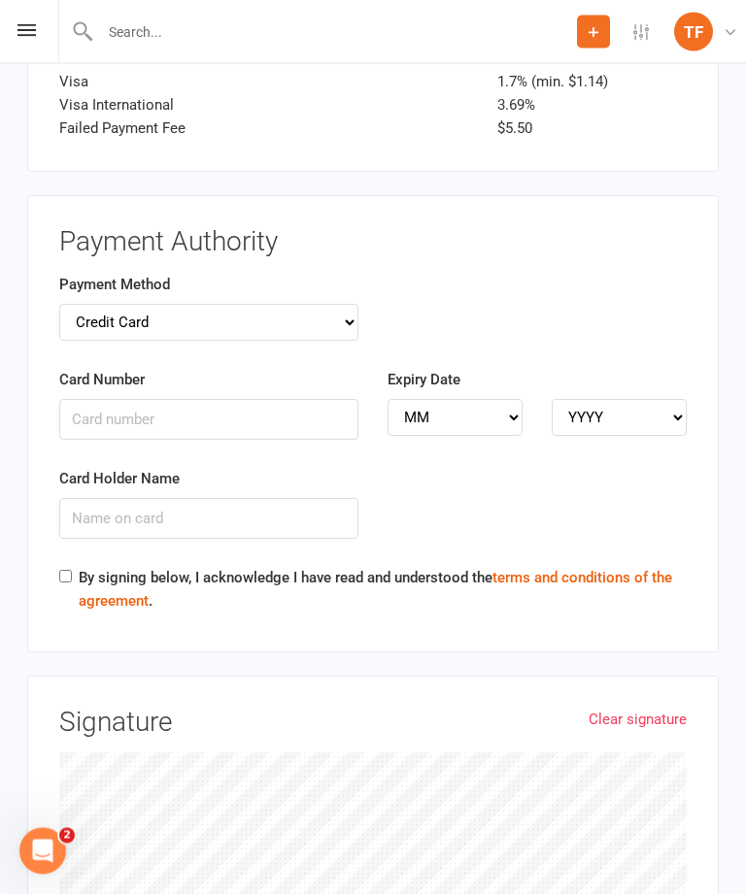
scroll to position [3558, 0]
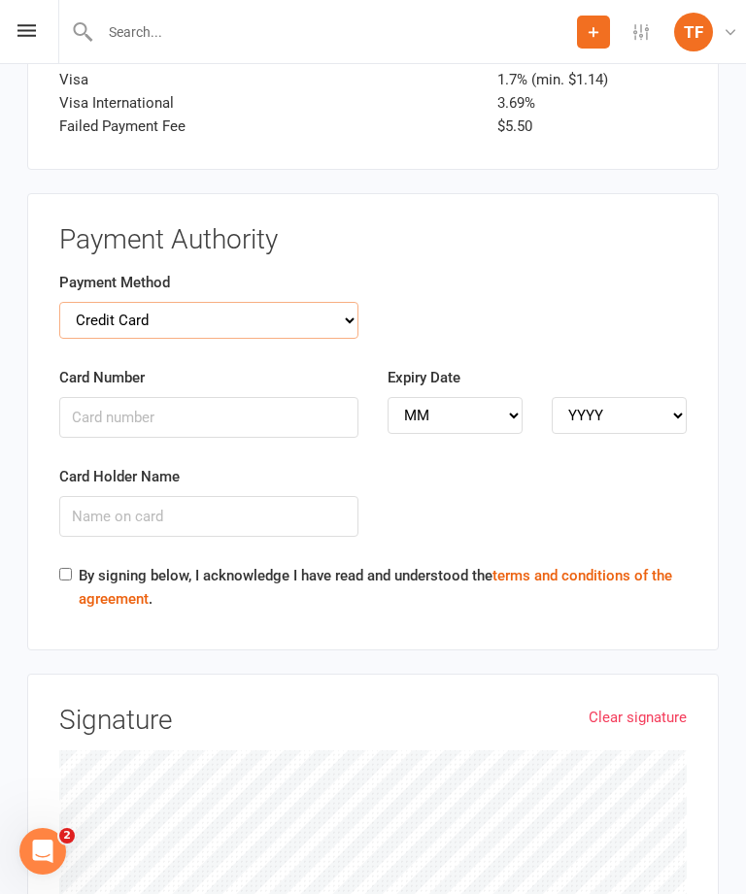
click at [347, 302] on select "Credit Card Bank Account" at bounding box center [208, 320] width 299 height 37
click at [232, 397] on input "Card Number" at bounding box center [208, 417] width 299 height 41
type input "[CREDIT_CARD_NUMBER]"
click at [494, 397] on select "MM 01 02 03 04 05 06 07 08 09 10 11 12" at bounding box center [454, 415] width 135 height 37
select select "11"
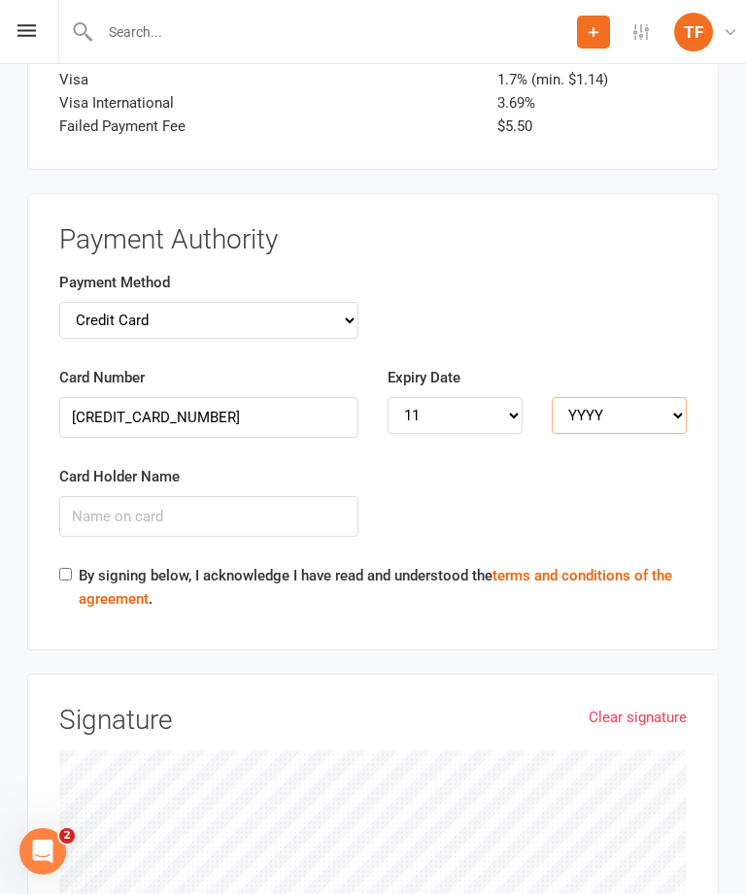
click at [673, 397] on select "YYYY 2025 2026 2027 2028 2029 2030 2031 2032 2033 2034" at bounding box center [618, 415] width 135 height 37
select select "2027"
click at [236, 496] on input "Card Holder Name" at bounding box center [208, 516] width 299 height 41
type input "[PERSON_NAME]"
click at [64, 568] on input "By signing below, I acknowledge I have read and understood the terms and condit…" at bounding box center [65, 574] width 13 height 13
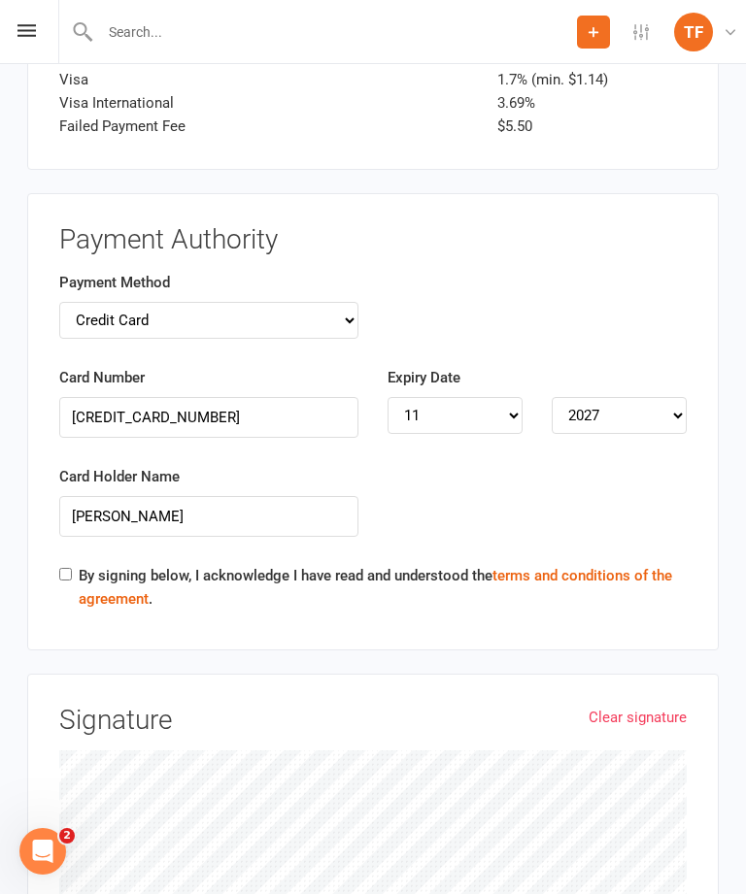
checkbox input "true"
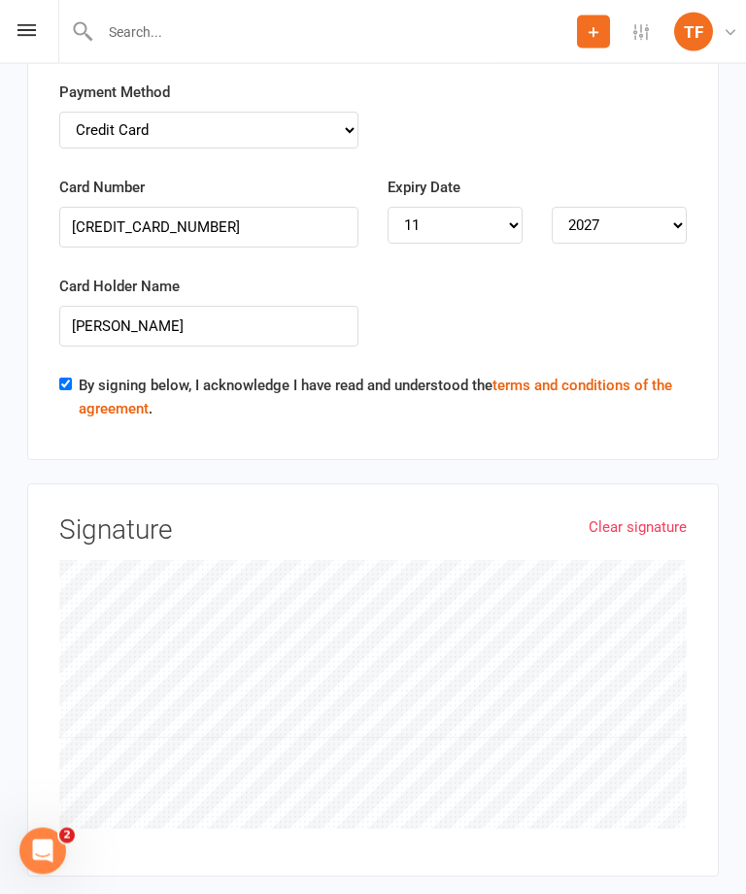
scroll to position [3751, 0]
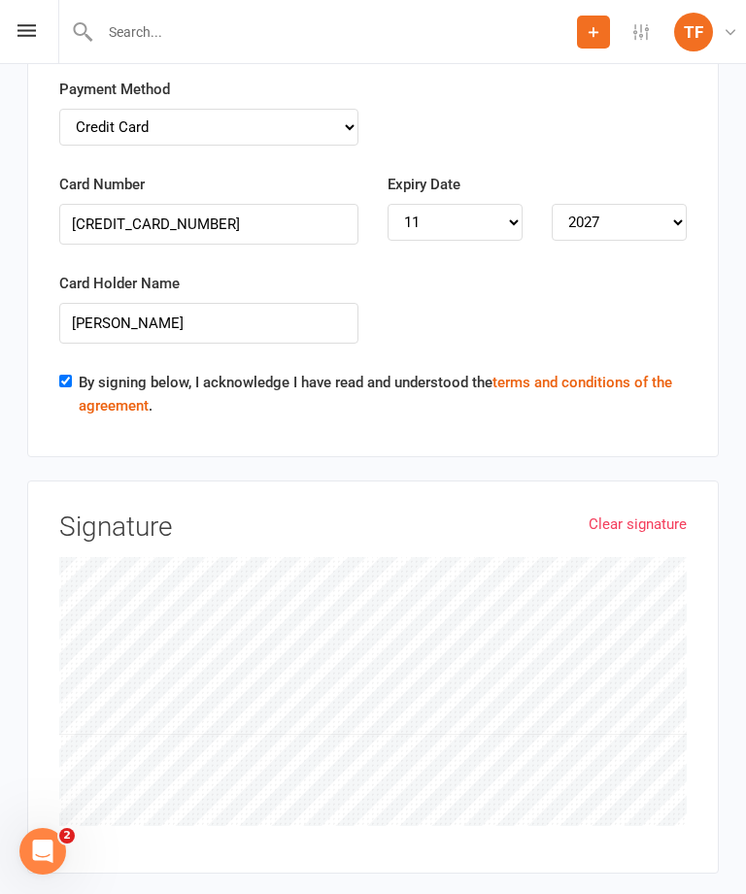
click at [654, 481] on div "Clear signature Signature" at bounding box center [372, 678] width 691 height 394
click at [629, 513] on link "Clear signature" at bounding box center [637, 524] width 98 height 23
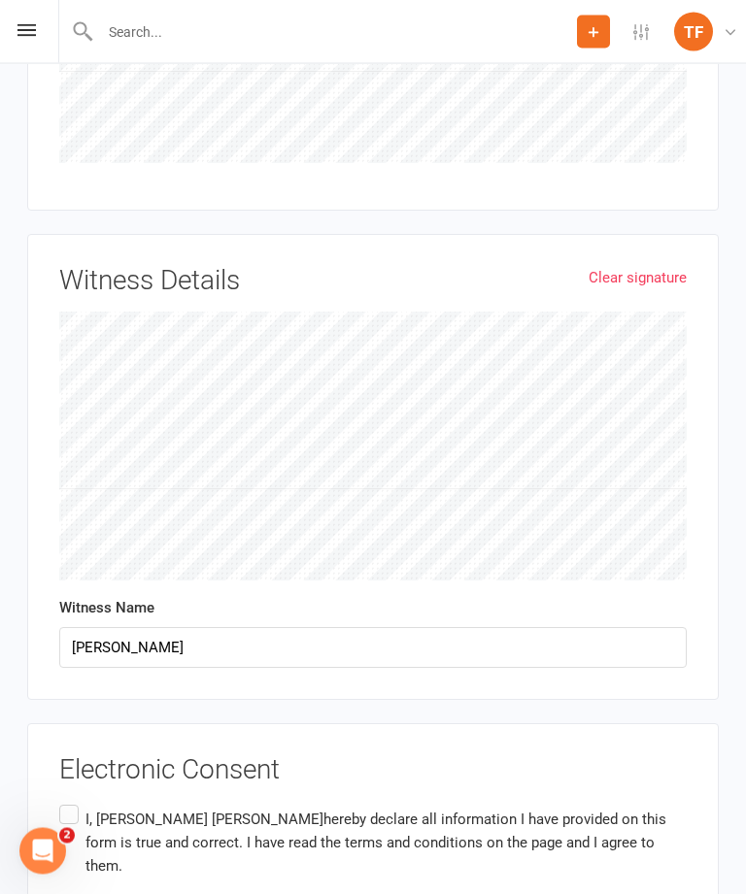
scroll to position [4445, 0]
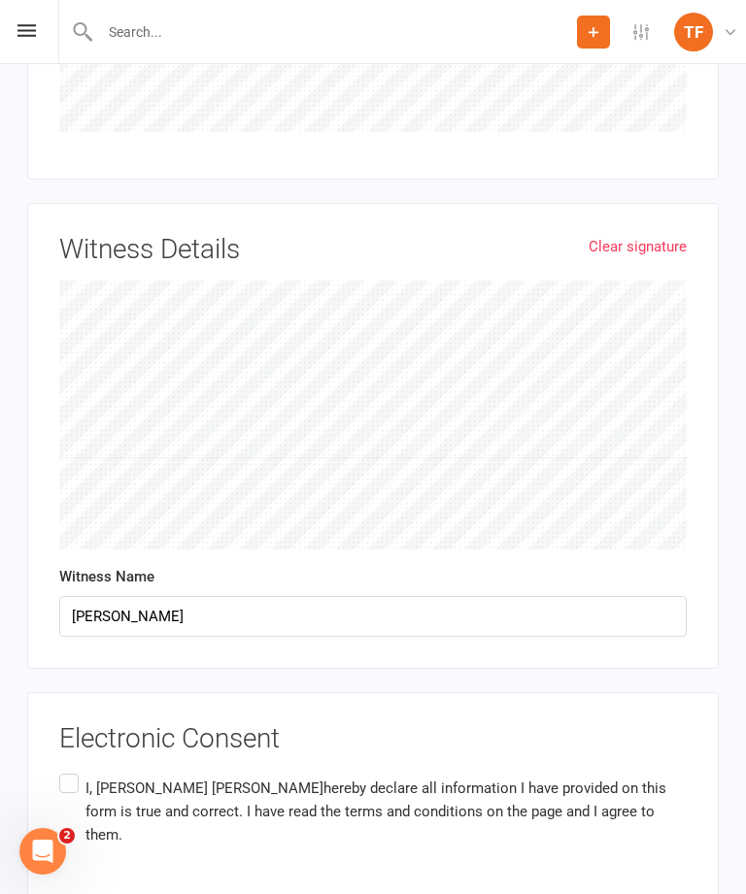
click at [64, 770] on label "I, [PERSON_NAME] hereby declare all information I have provided on this form is…" at bounding box center [372, 812] width 627 height 84
click at [64, 770] on input "I, [PERSON_NAME] hereby declare all information I have provided on this form is…" at bounding box center [65, 770] width 13 height 0
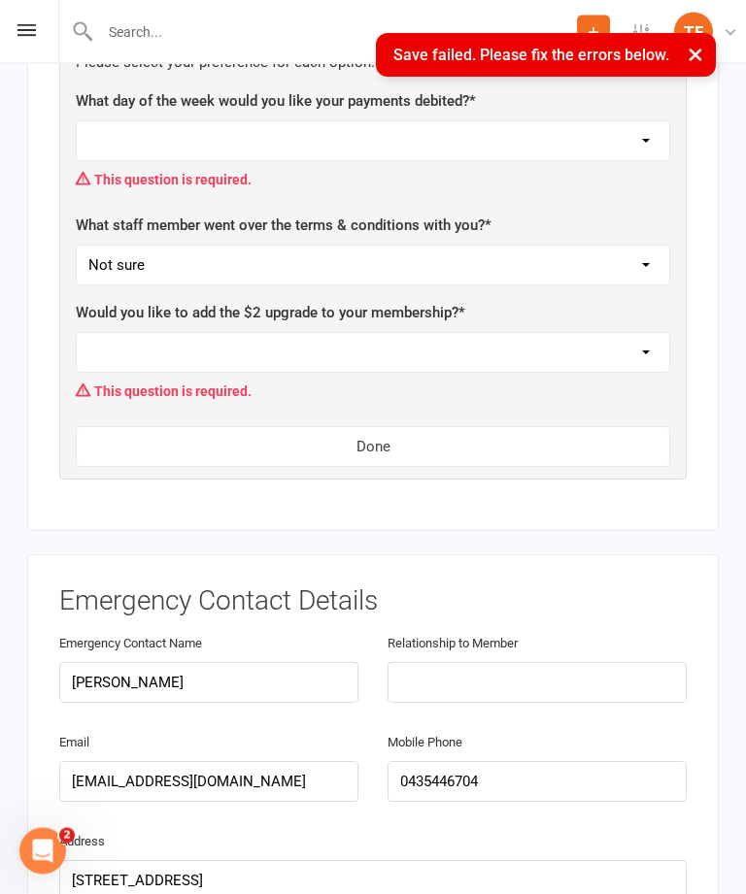
scroll to position [906, 0]
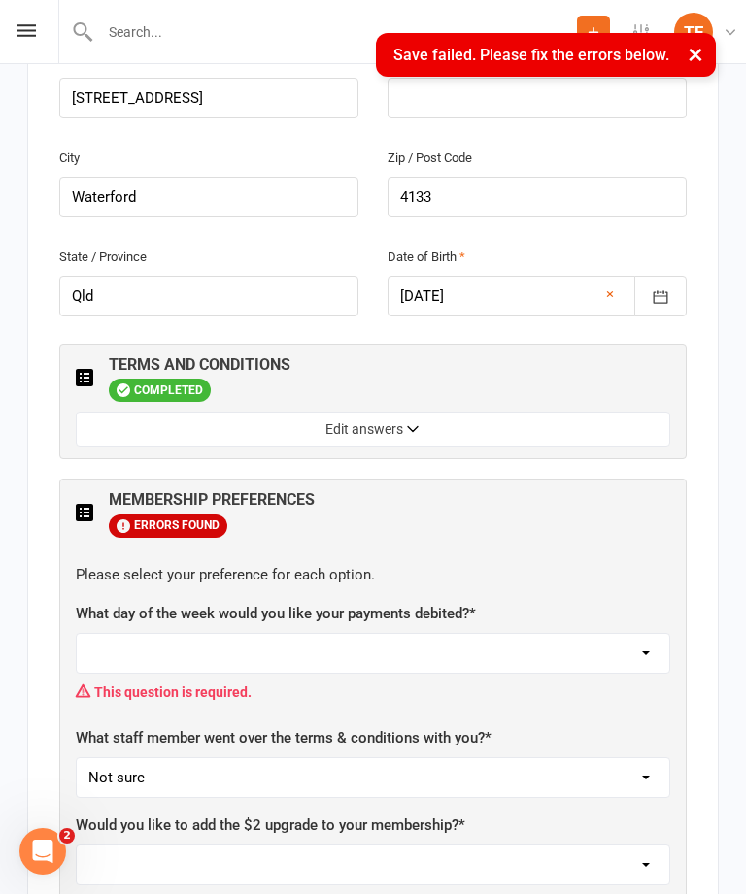
click at [146, 602] on div "What day of the week would you like your payments debited? * [DATE] [DATE] [DAT…" at bounding box center [373, 656] width 594 height 109
click at [167, 634] on select "[DATE] [DATE] [DATE] [DATE] [DATE]" at bounding box center [373, 653] width 592 height 39
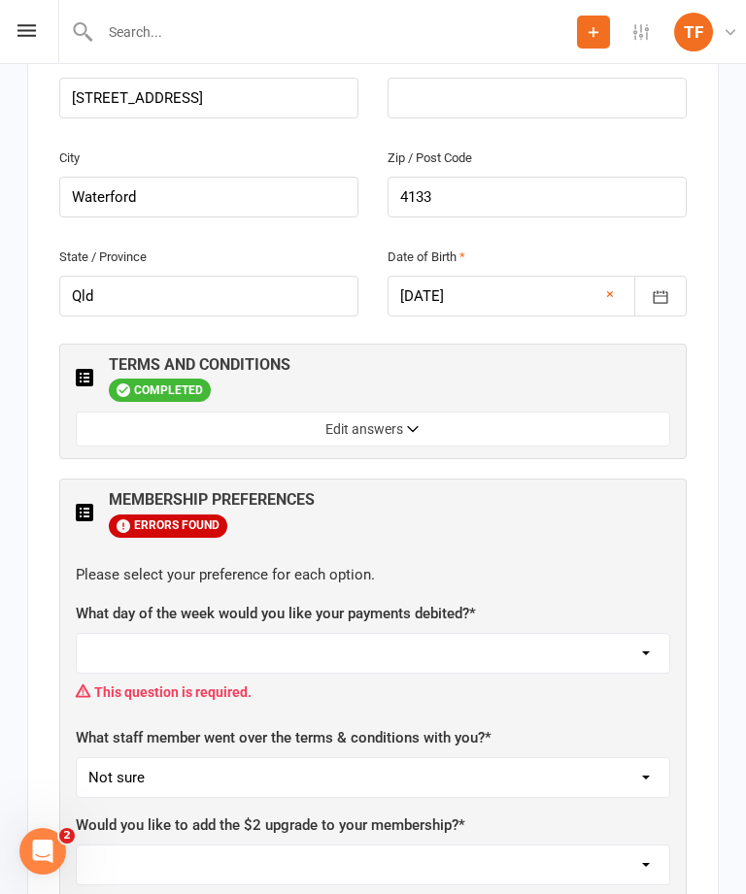
select select "[DATE]"
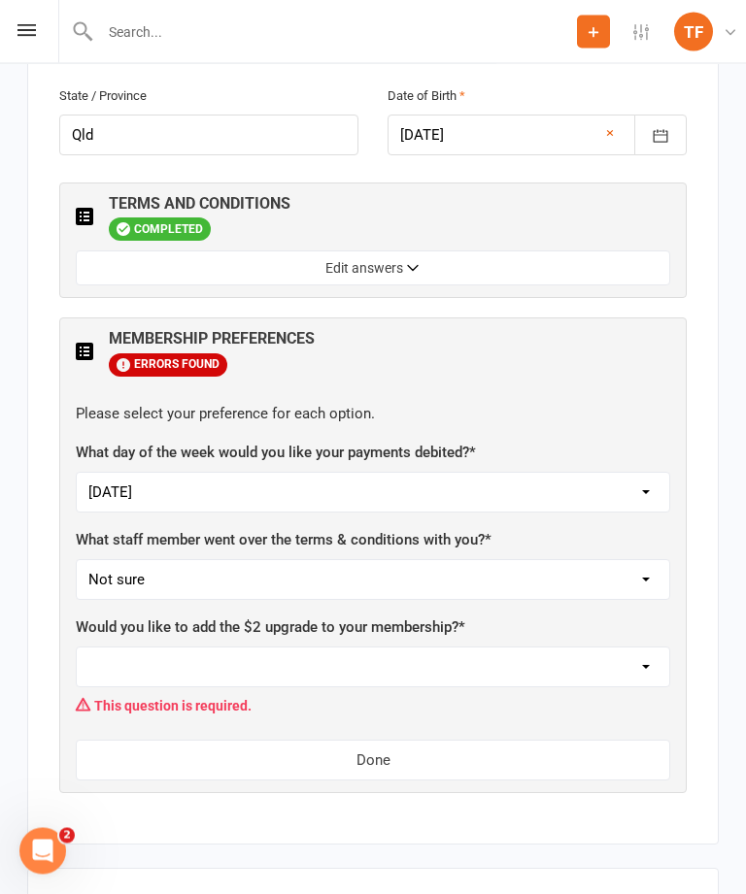
click at [146, 648] on select "Yes, please add Not at this time" at bounding box center [373, 667] width 592 height 39
select select "Yes, please add"
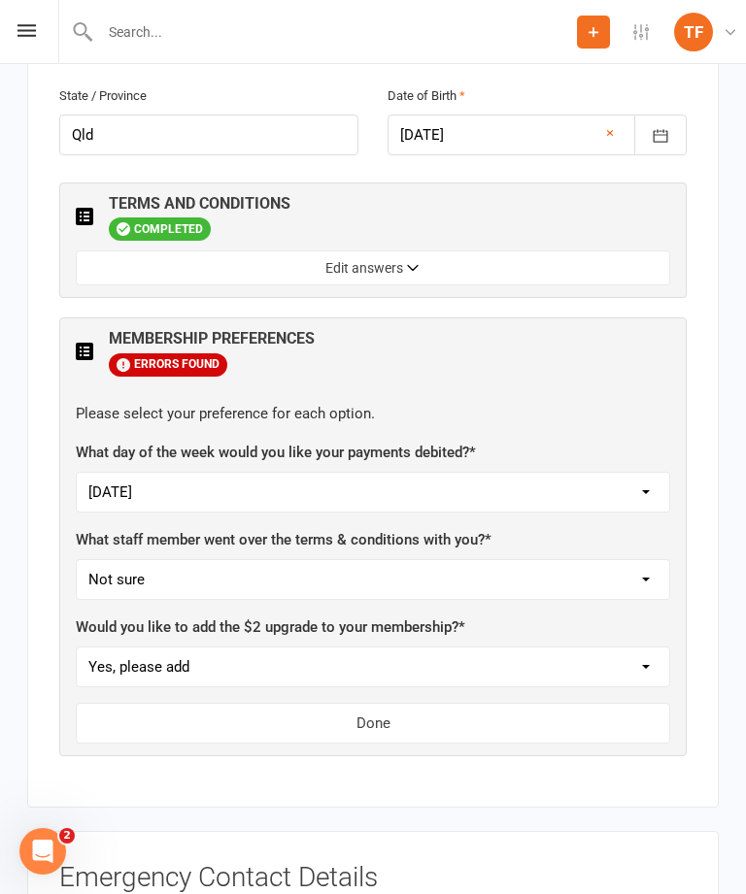
click at [376, 703] on button "Done" at bounding box center [373, 723] width 594 height 41
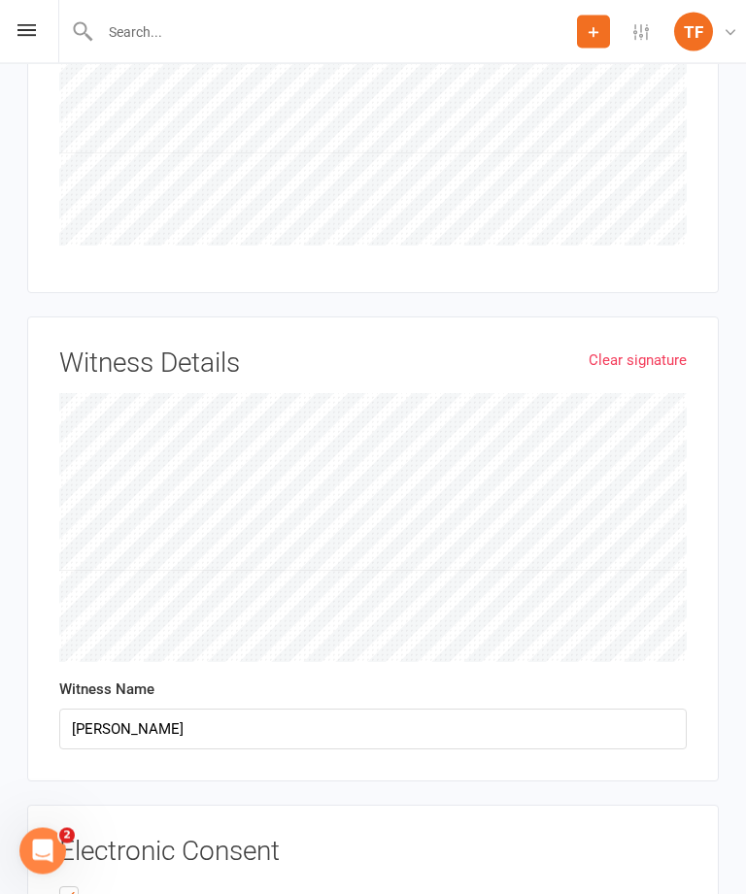
scroll to position [4124, 0]
